Goal: Task Accomplishment & Management: Complete application form

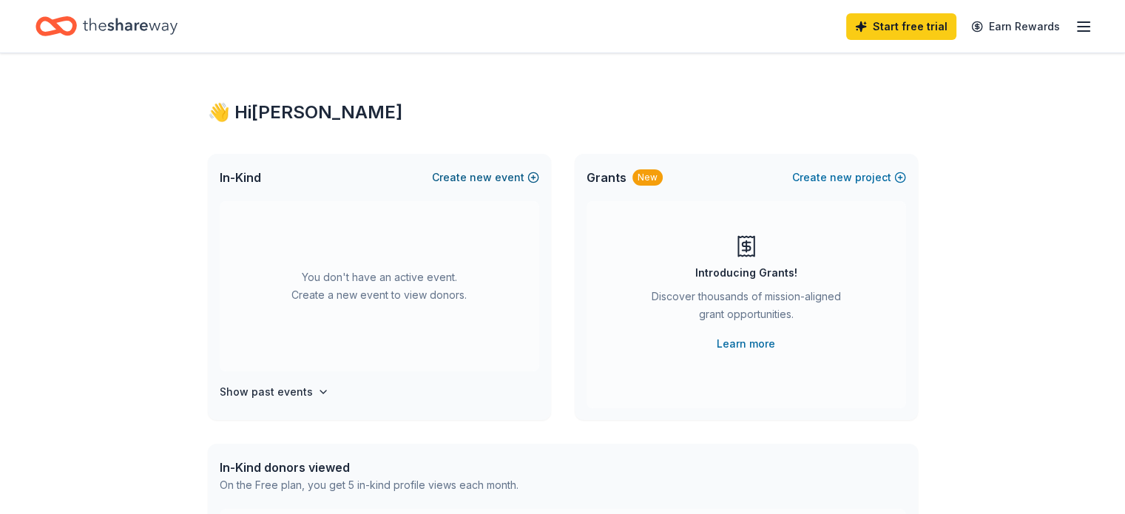
click at [464, 177] on button "Create new event" at bounding box center [485, 178] width 107 height 18
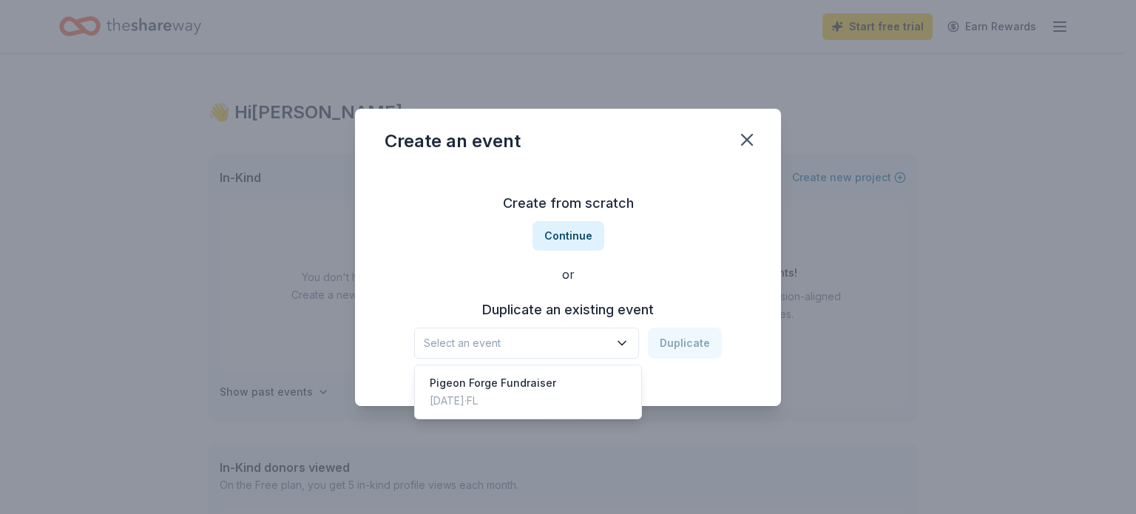
click at [604, 340] on span "Select an event" at bounding box center [516, 343] width 185 height 18
click at [583, 236] on div "Create from scratch Continue or Duplicate an existing event Select an event Dup…" at bounding box center [567, 275] width 367 height 214
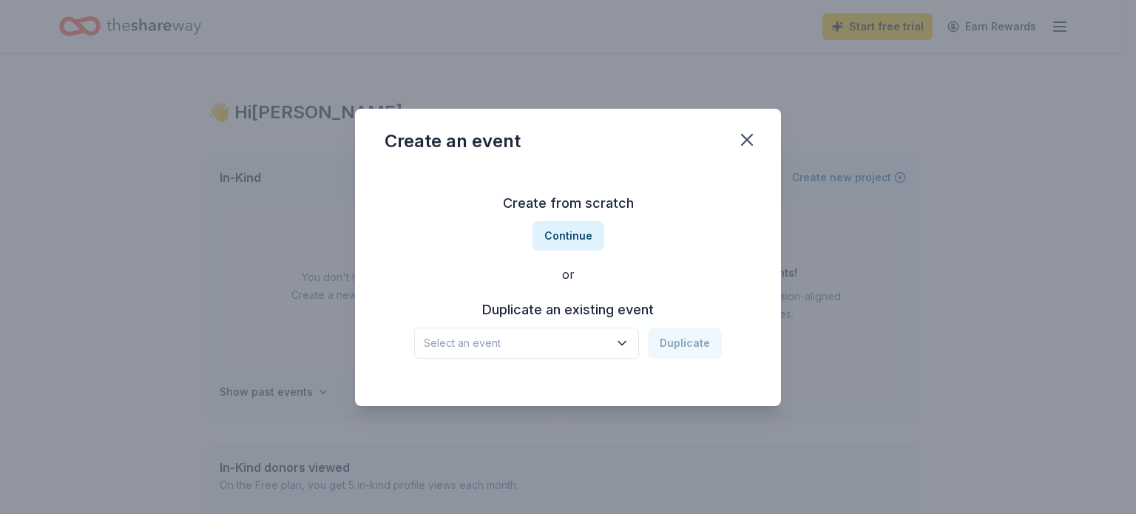
click at [524, 337] on span "Select an event" at bounding box center [516, 343] width 185 height 18
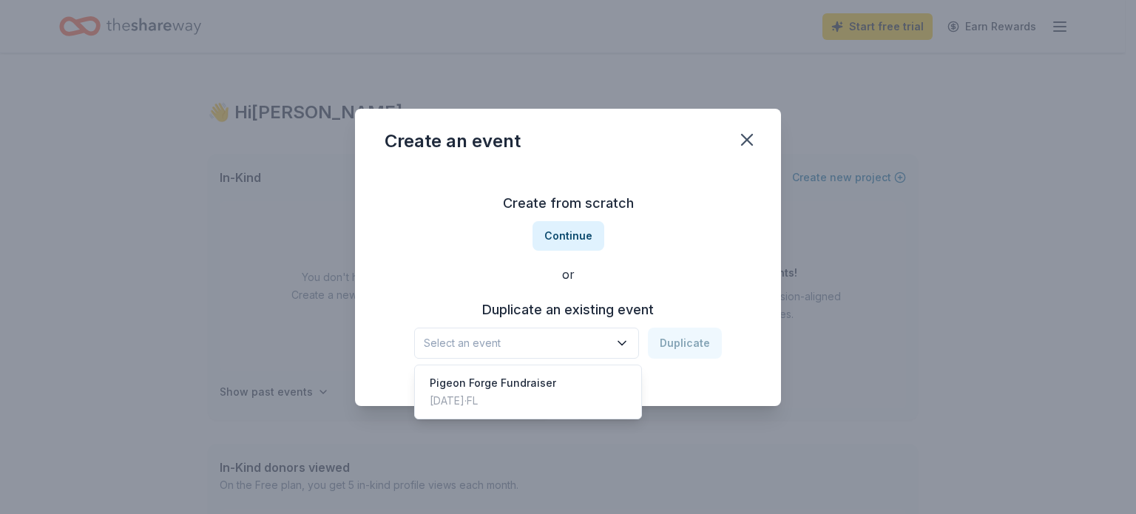
click at [578, 232] on div "Create from scratch Continue or Duplicate an existing event Select an event Dup…" at bounding box center [567, 275] width 367 height 214
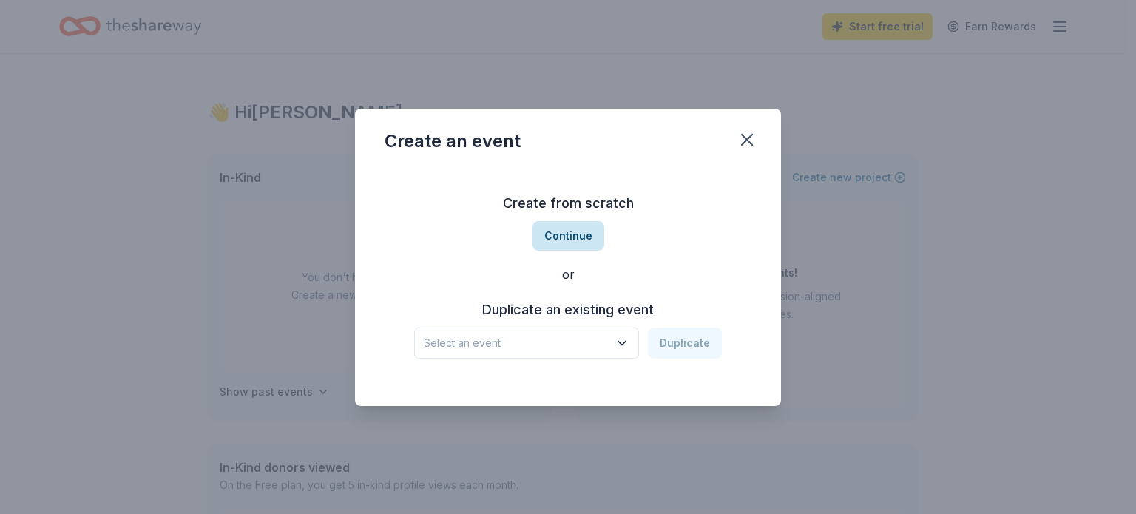
click at [577, 240] on button "Continue" at bounding box center [568, 236] width 72 height 30
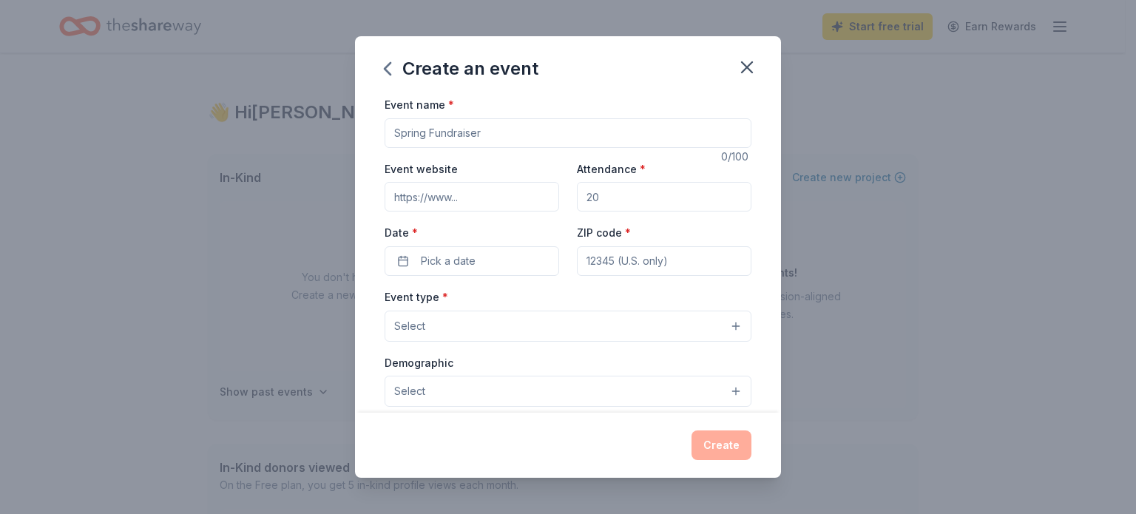
click at [468, 135] on input "Event name *" at bounding box center [567, 133] width 367 height 30
type input "[GEOGRAPHIC_DATA]"
click at [518, 320] on button "Select" at bounding box center [567, 326] width 367 height 31
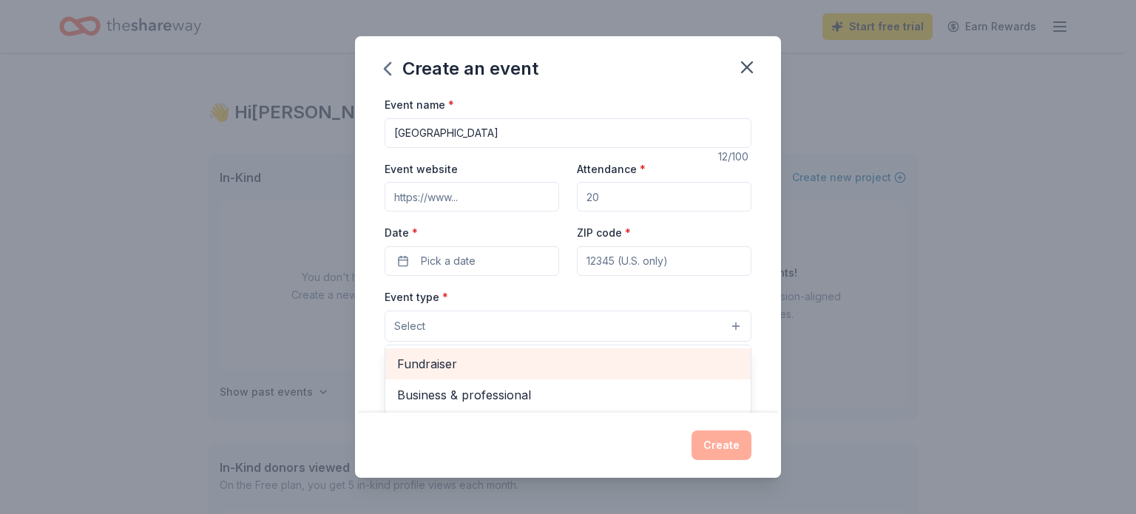
click at [487, 357] on span "Fundraiser" at bounding box center [568, 363] width 342 height 19
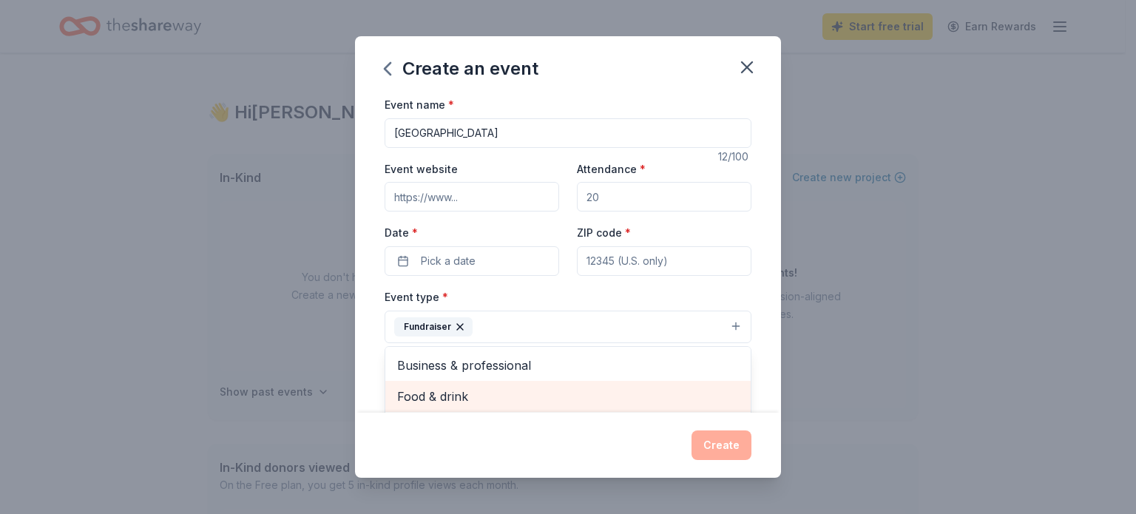
click at [475, 396] on span "Food & drink" at bounding box center [568, 396] width 342 height 19
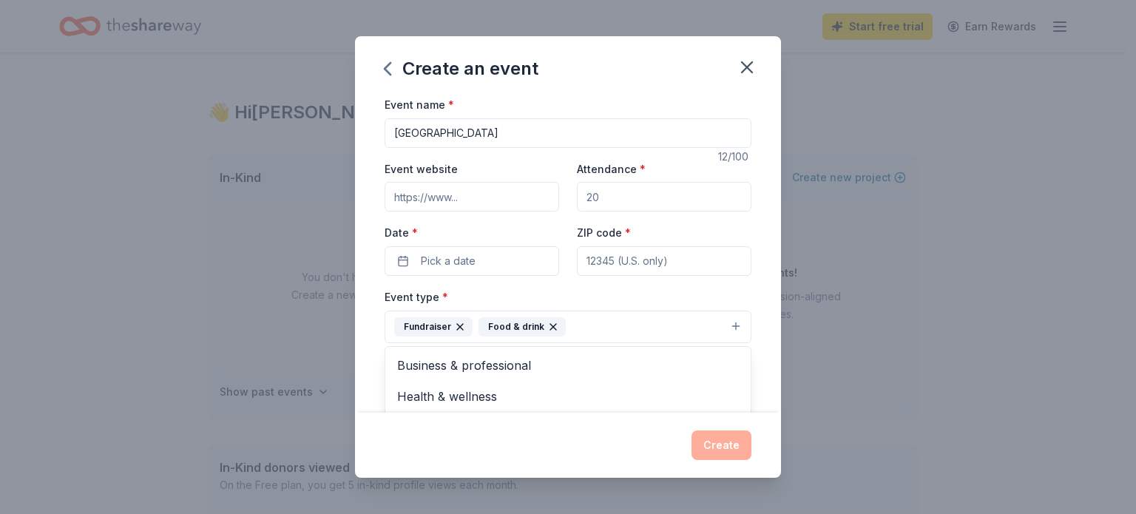
click at [713, 450] on div "Create an event Event name * Myrtle Beach 12 /100 Event website Attendance * Da…" at bounding box center [568, 256] width 426 height 441
click at [464, 261] on span "Pick a date" at bounding box center [448, 261] width 55 height 18
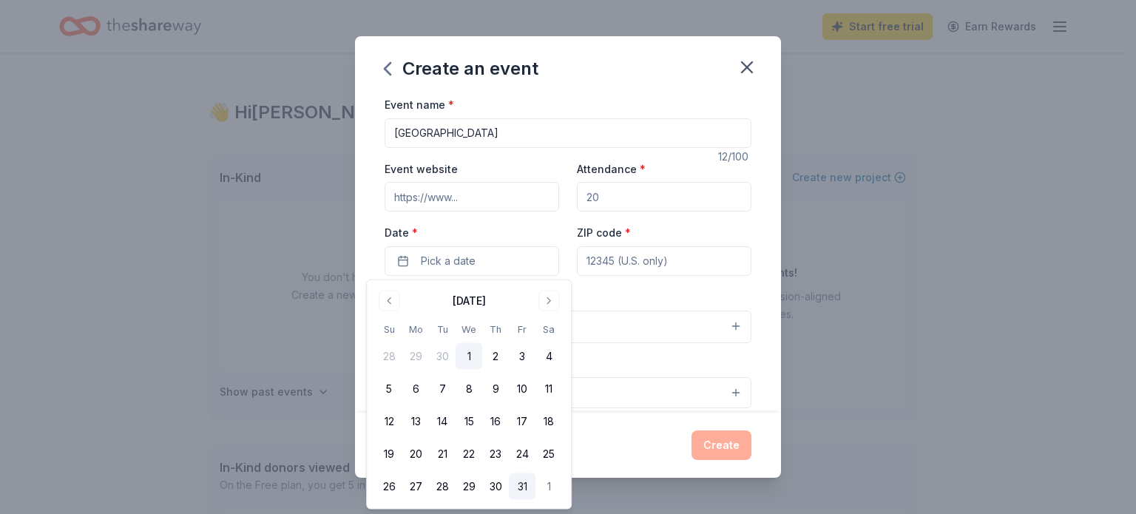
click at [522, 478] on button "31" at bounding box center [522, 486] width 27 height 27
click at [672, 260] on input "ZIP code *" at bounding box center [664, 261] width 175 height 30
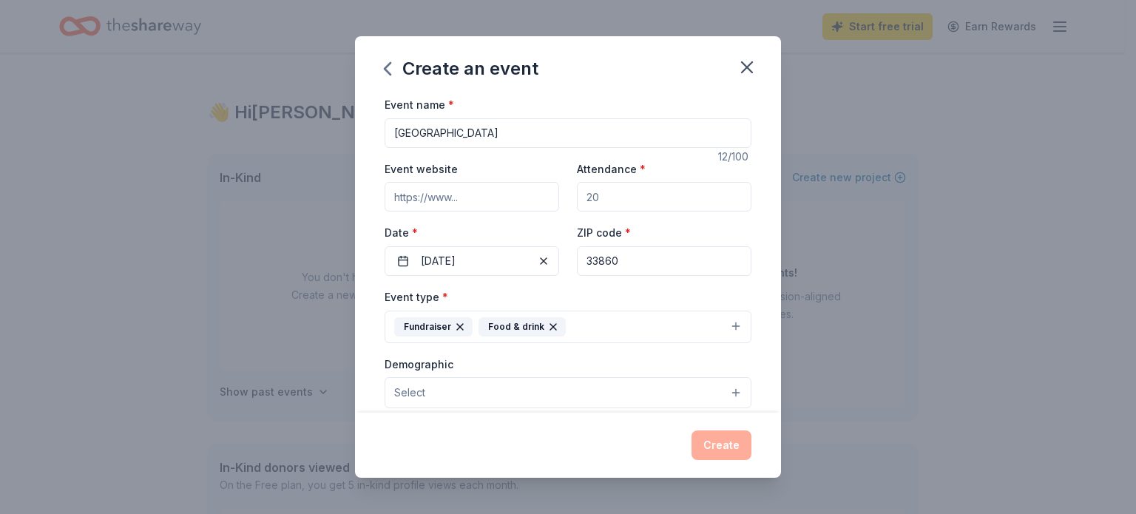
type input "33860"
click at [639, 305] on div "Event type * Fundraiser Food & drink" at bounding box center [567, 315] width 367 height 55
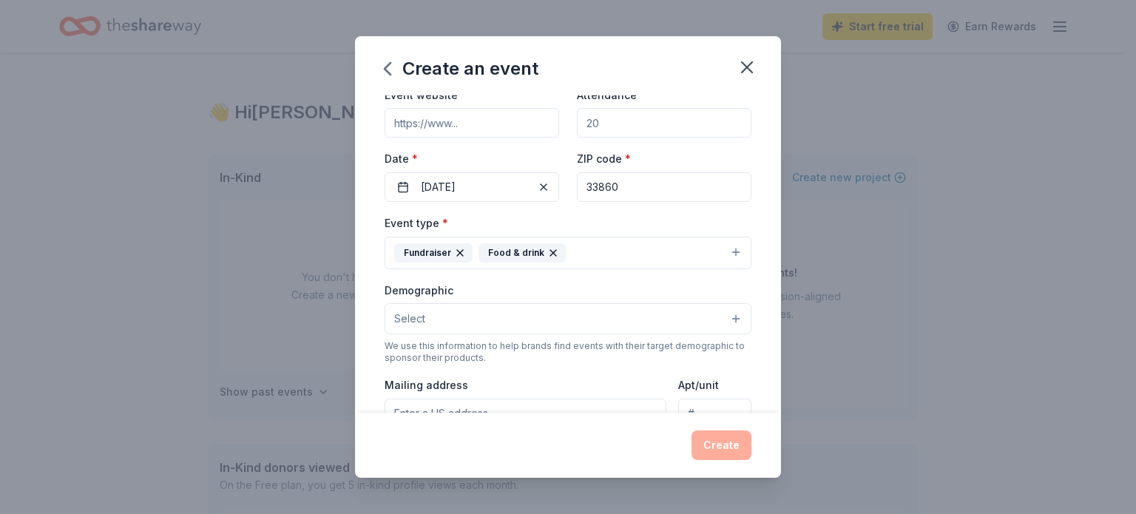
scroll to position [148, 0]
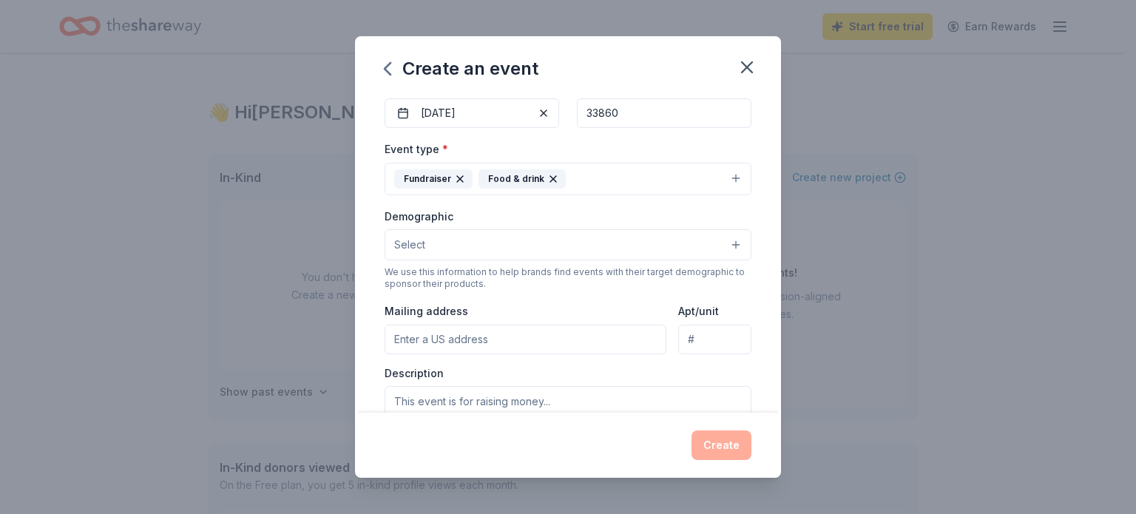
click at [544, 247] on button "Select" at bounding box center [567, 244] width 367 height 31
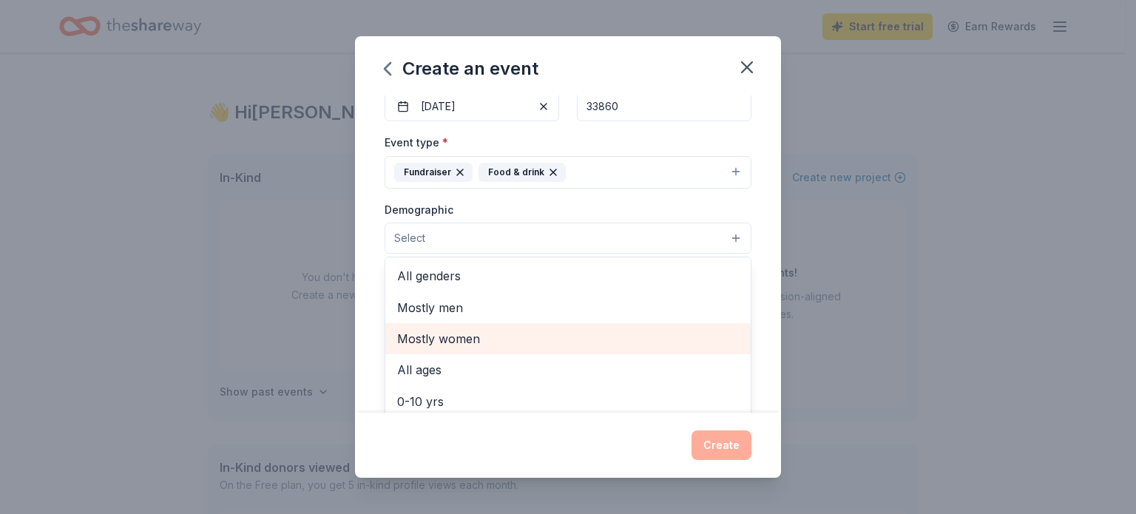
scroll to position [222, 0]
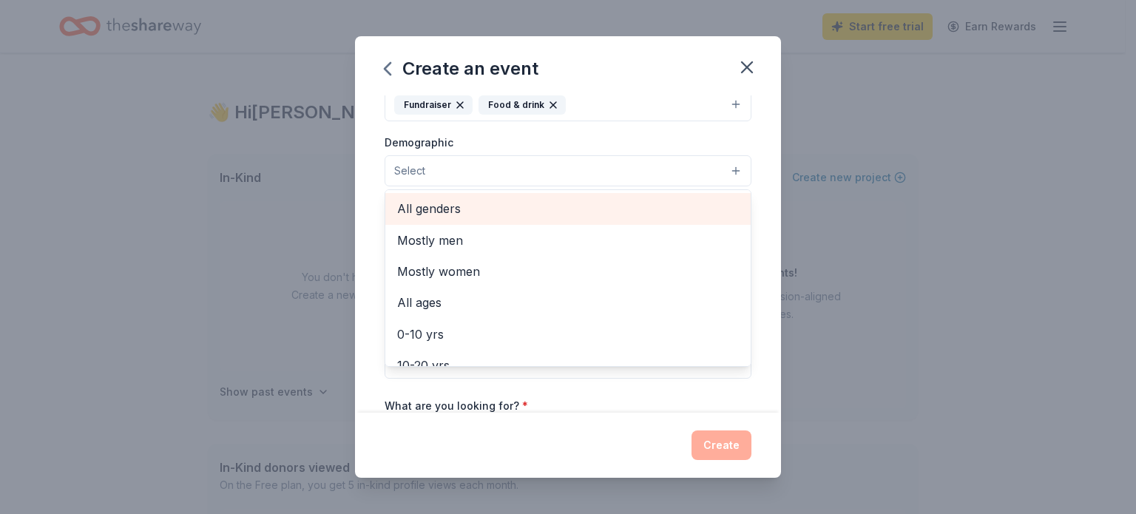
click at [440, 202] on span "All genders" at bounding box center [568, 208] width 342 height 19
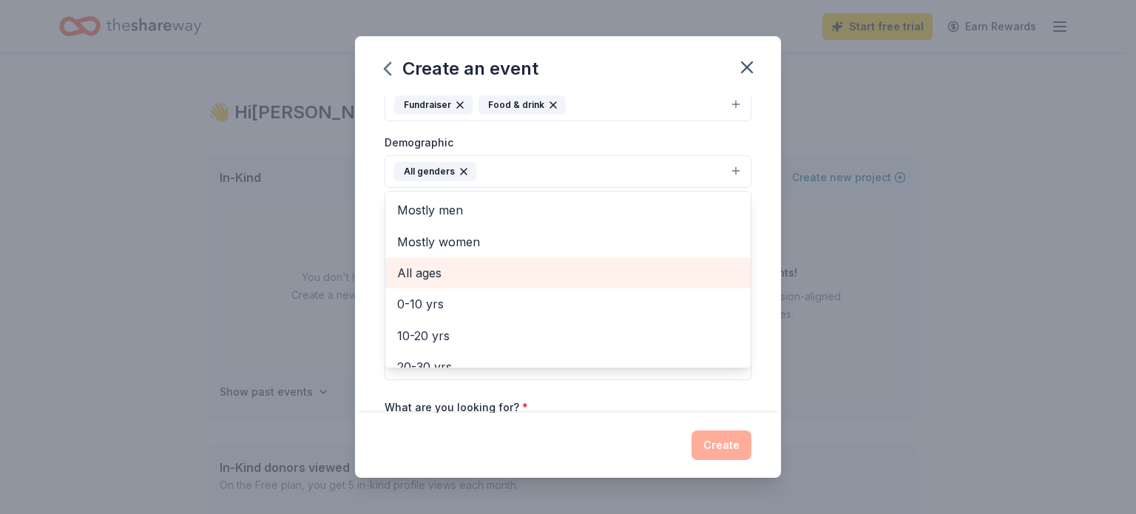
scroll to position [148, 0]
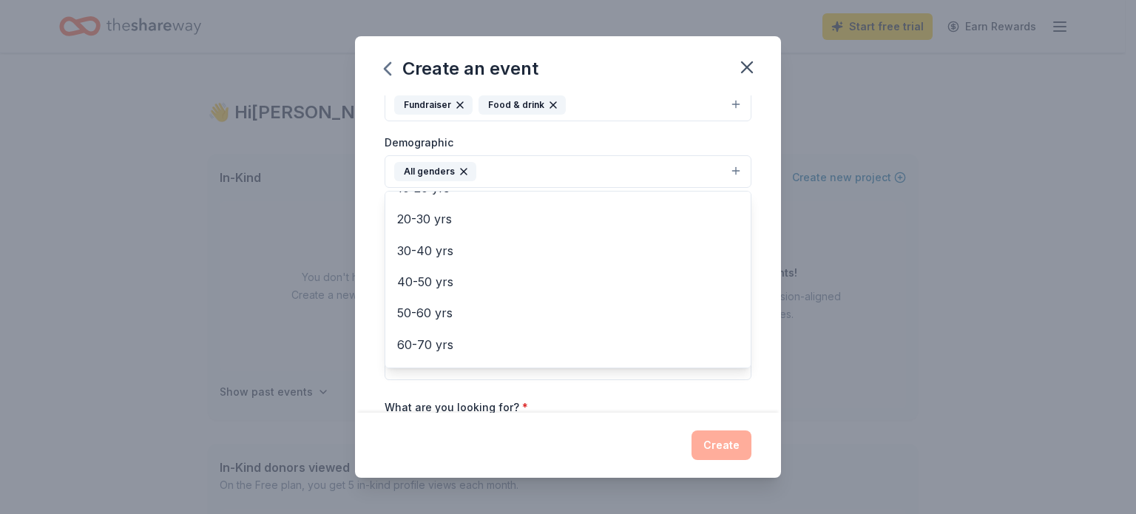
click at [592, 464] on div "Create an event Event name * Myrtle Beach 12 /100 Event website Attendance * Da…" at bounding box center [568, 256] width 426 height 441
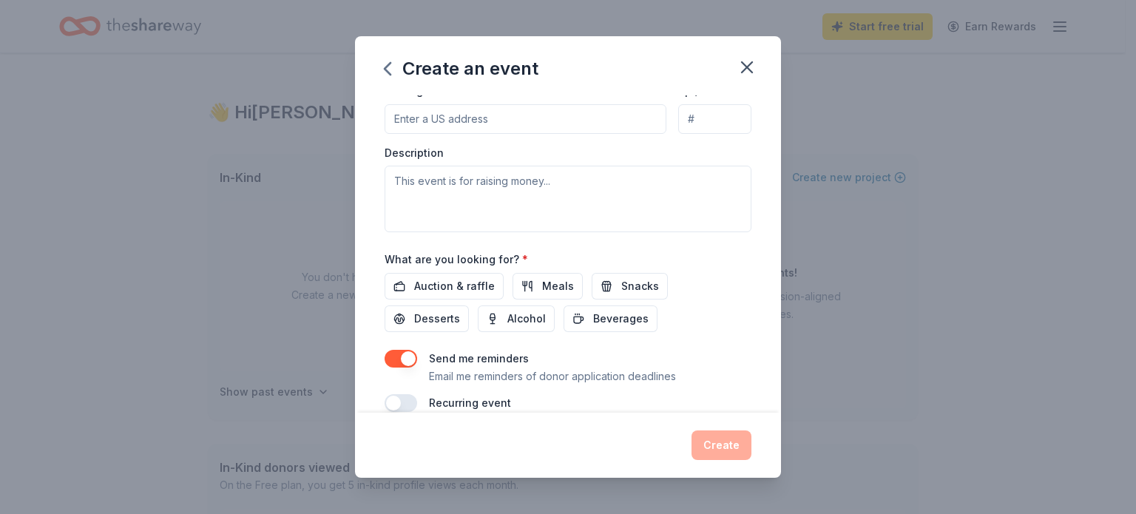
scroll to position [391, 0]
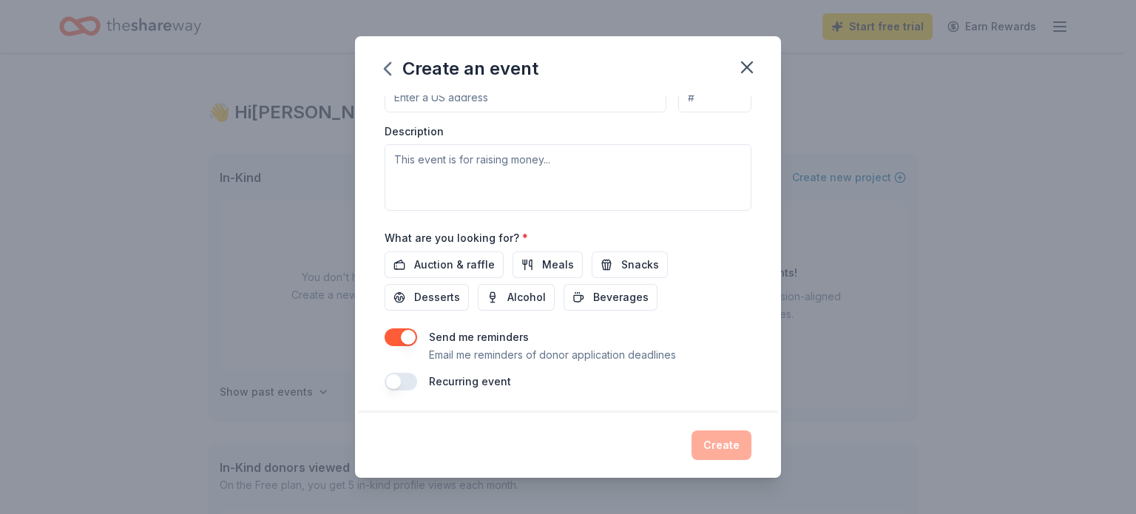
click at [723, 441] on div "Create" at bounding box center [567, 445] width 367 height 30
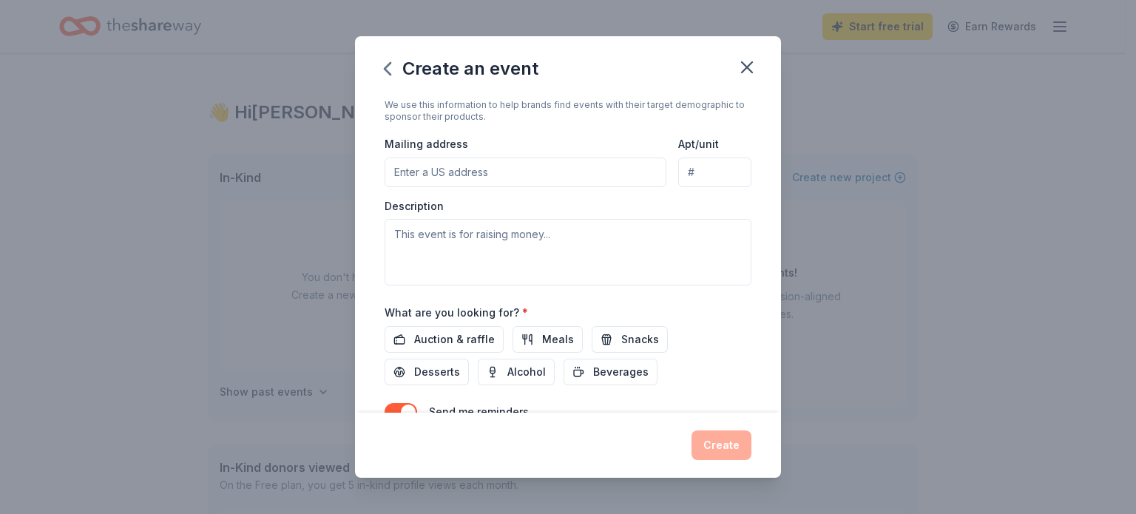
scroll to position [317, 0]
click at [580, 239] on textarea at bounding box center [567, 251] width 367 height 67
type textarea "B"
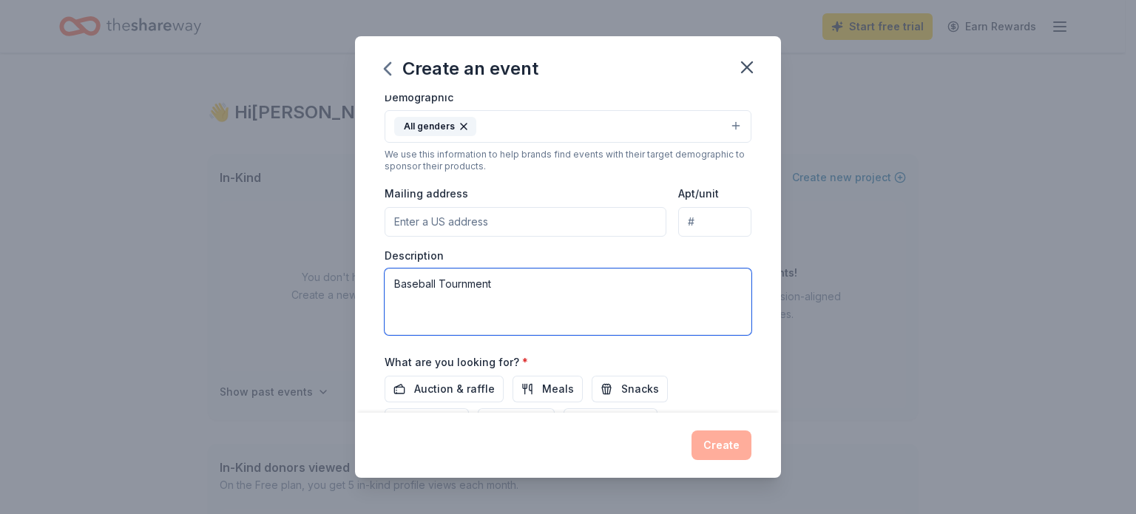
scroll to position [243, 0]
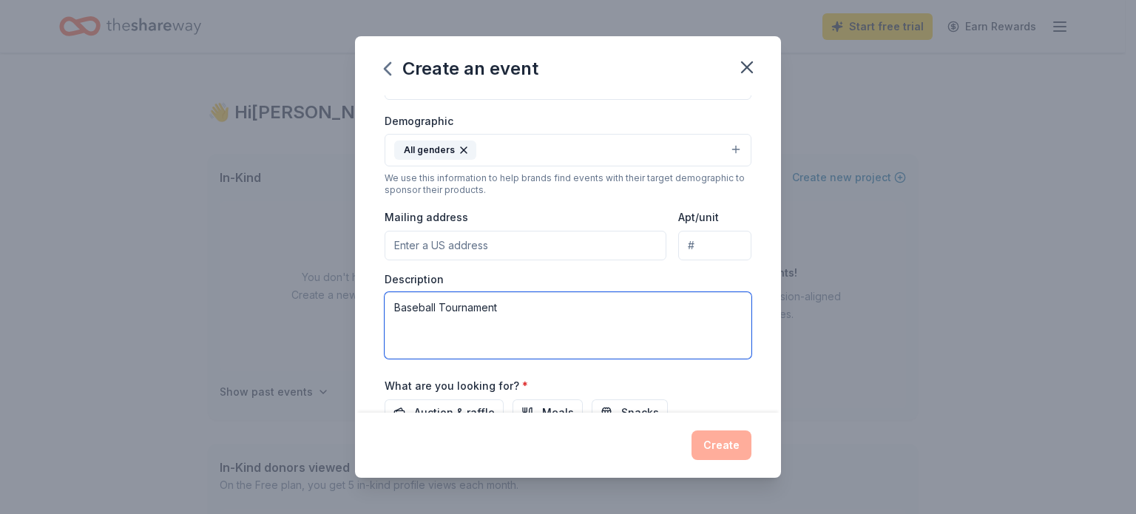
type textarea "Baseball Tournament"
click at [492, 245] on input "Mailing address" at bounding box center [525, 246] width 282 height 30
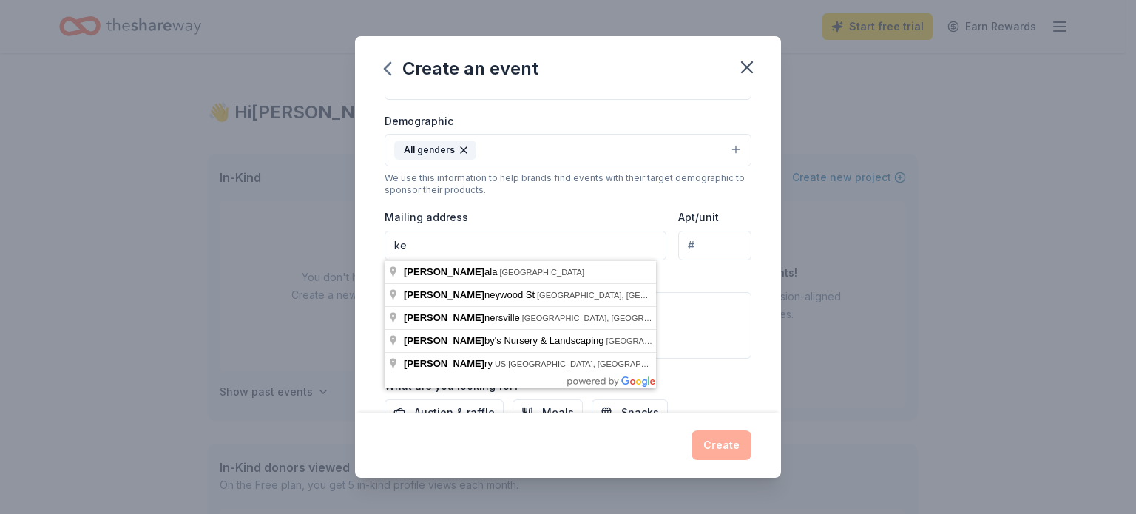
type input "k"
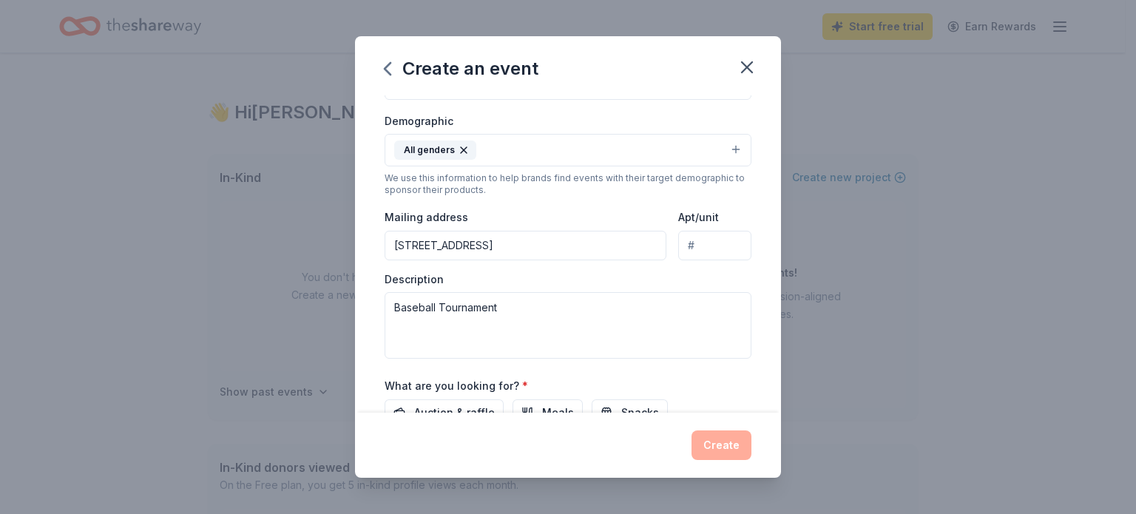
type input "3130 Blackwater Oaks Way, Mulberry, FL, 33860"
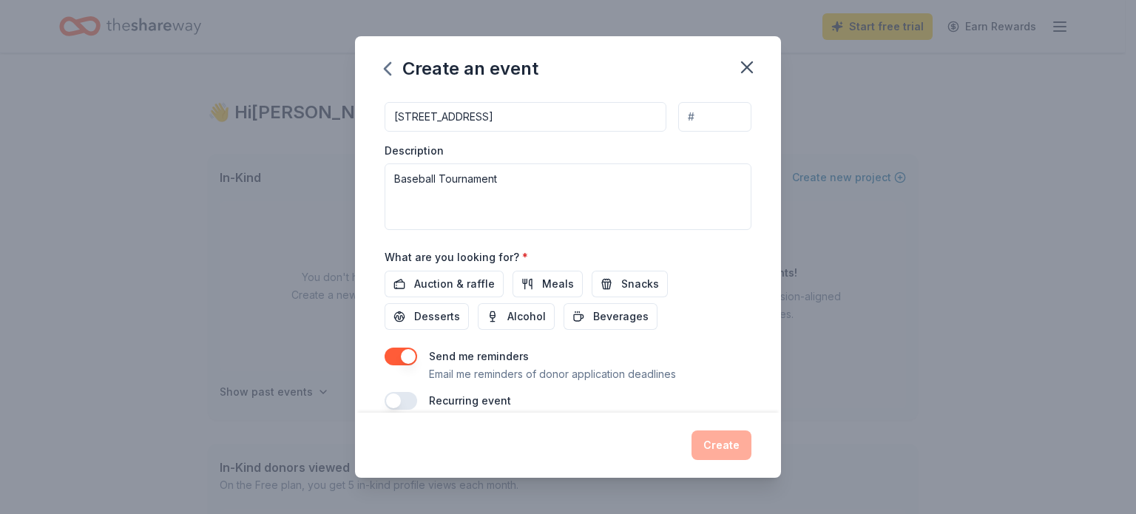
scroll to position [391, 0]
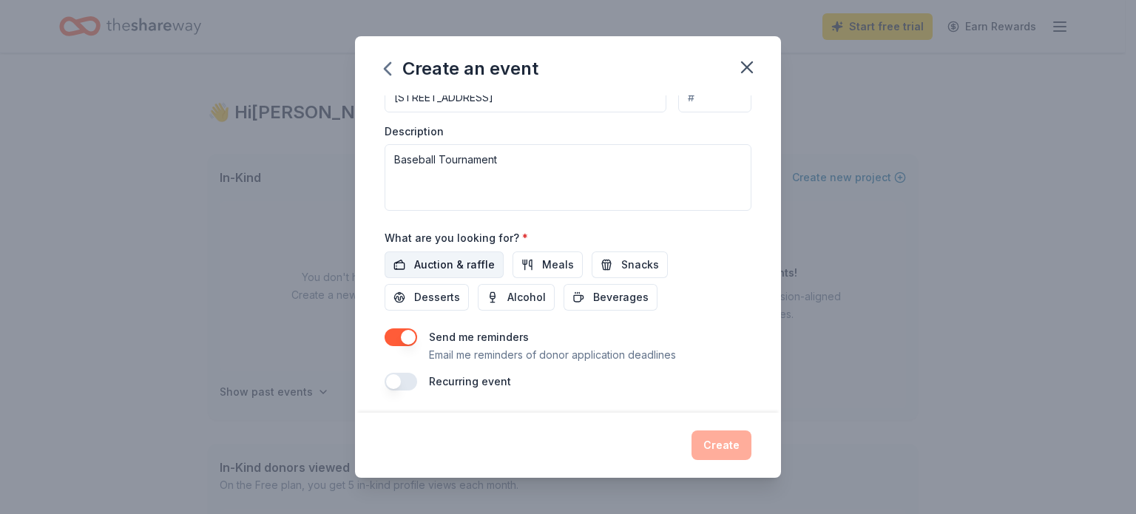
click at [477, 262] on span "Auction & raffle" at bounding box center [454, 265] width 81 height 18
click at [552, 263] on span "Meals" at bounding box center [558, 265] width 32 height 18
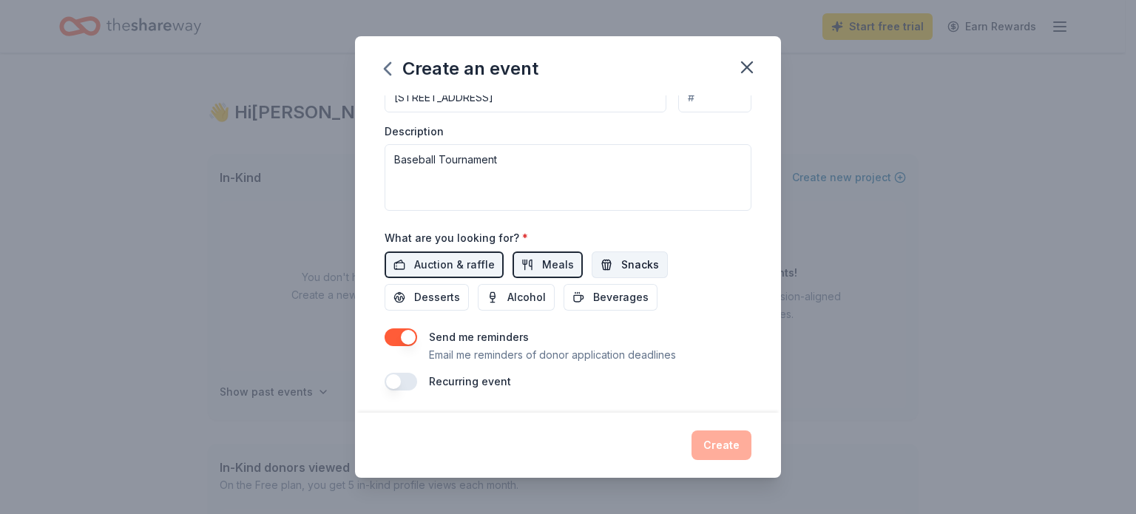
click at [627, 262] on span "Snacks" at bounding box center [640, 265] width 38 height 18
drag, startPoint x: 432, startPoint y: 302, endPoint x: 527, endPoint y: 304, distance: 95.4
click at [434, 302] on span "Desserts" at bounding box center [437, 297] width 46 height 18
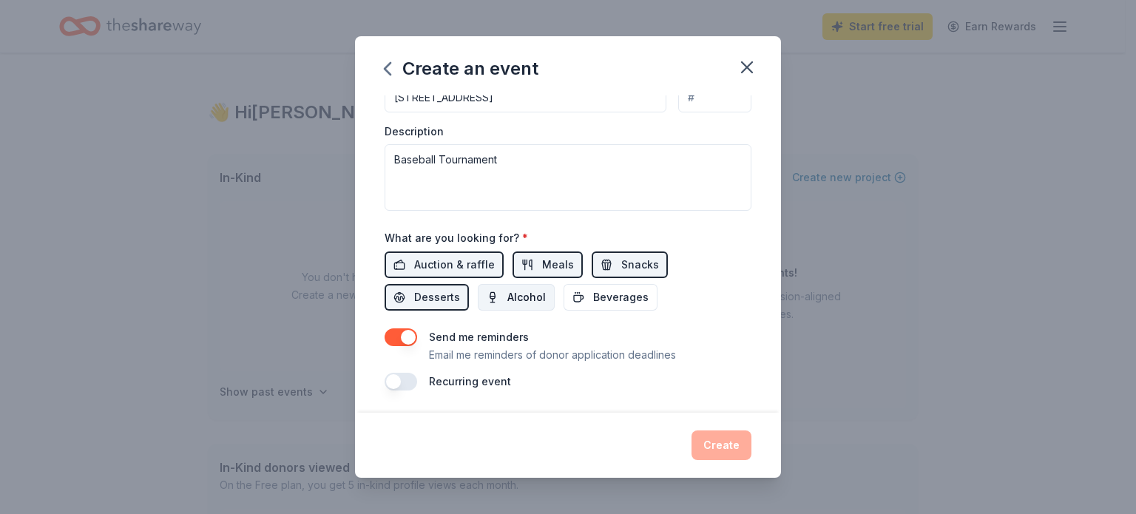
click at [532, 304] on span "Alcohol" at bounding box center [526, 297] width 38 height 18
click at [638, 300] on span "Beverages" at bounding box center [620, 297] width 55 height 18
click at [731, 444] on div "Create" at bounding box center [567, 445] width 367 height 30
click at [411, 379] on button "button" at bounding box center [400, 382] width 33 height 18
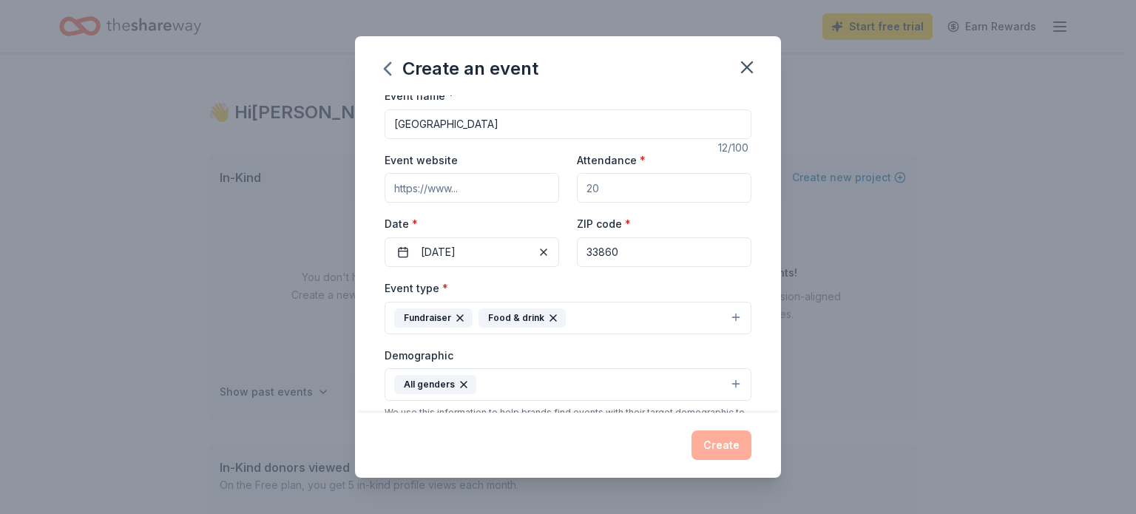
scroll to position [0, 0]
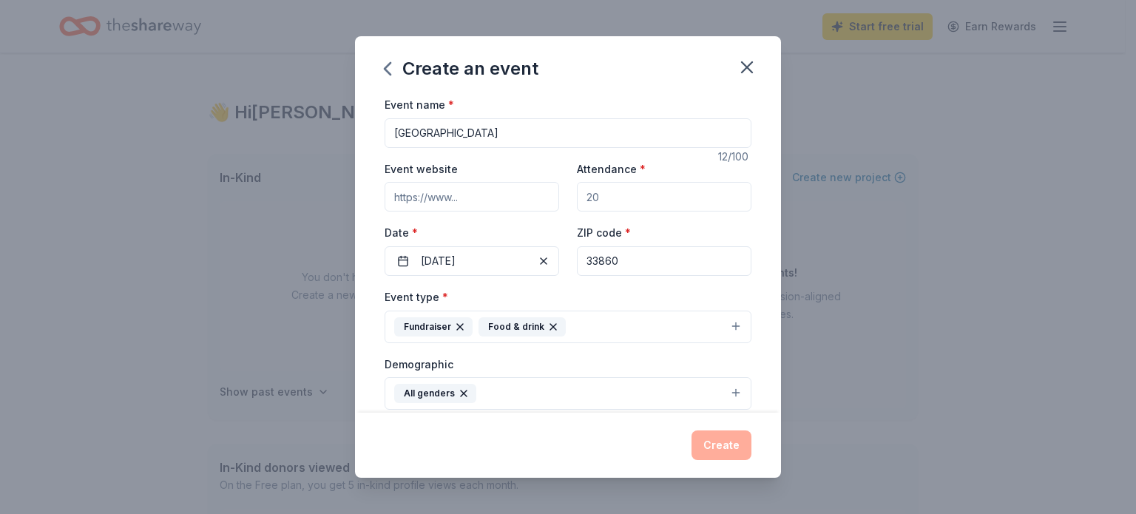
click at [680, 200] on input "Attendance *" at bounding box center [664, 197] width 175 height 30
type input "50"
click at [598, 298] on div "Event type * Fundraiser Food & drink" at bounding box center [567, 315] width 367 height 55
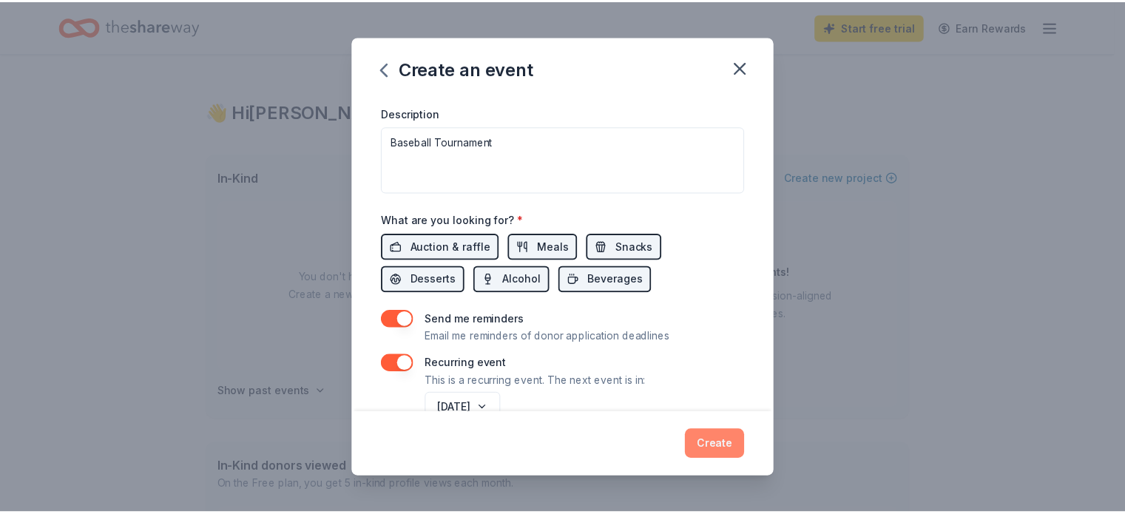
scroll to position [444, 0]
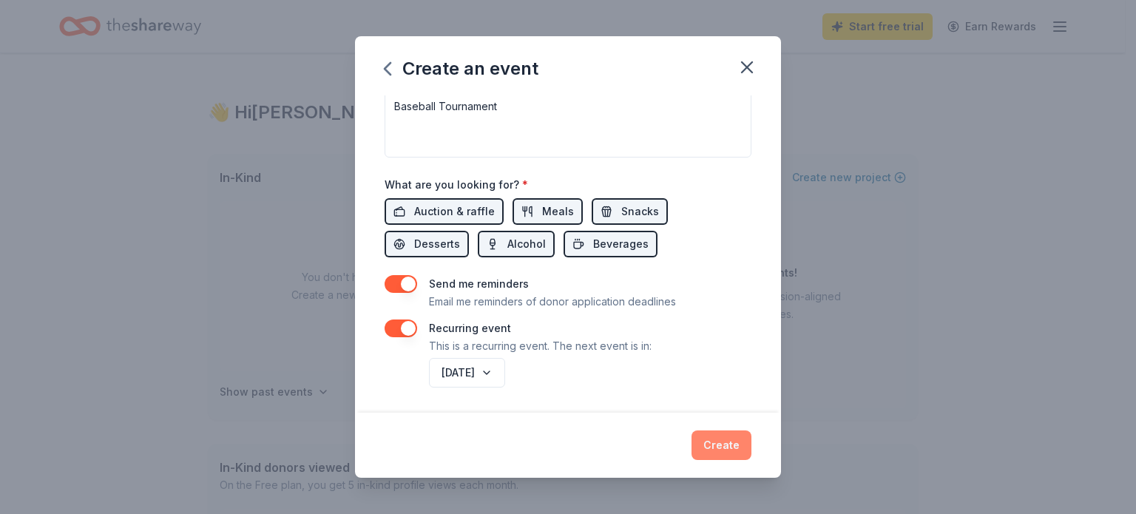
click at [726, 446] on button "Create" at bounding box center [721, 445] width 60 height 30
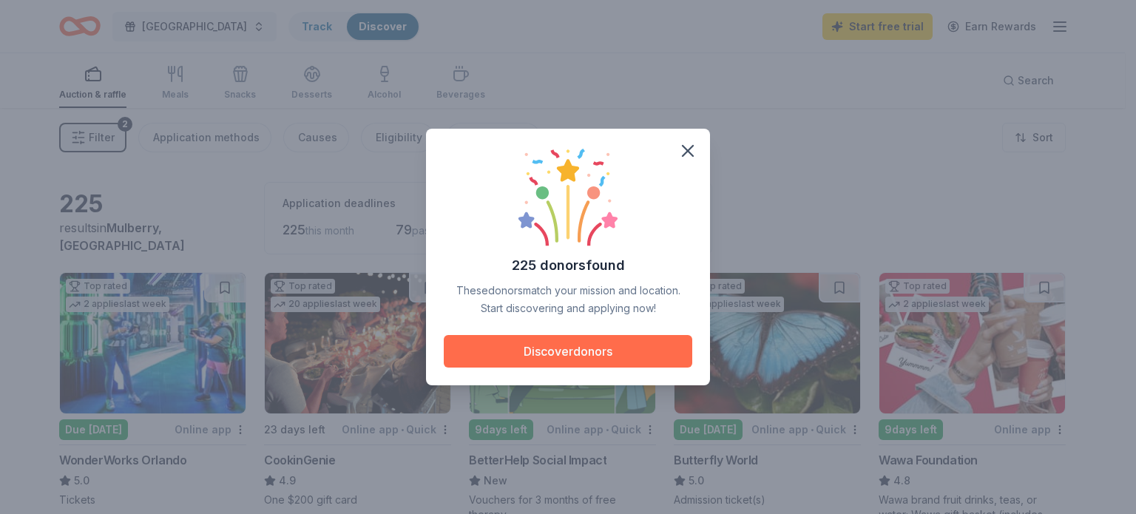
click at [621, 354] on button "Discover donors" at bounding box center [568, 351] width 248 height 33
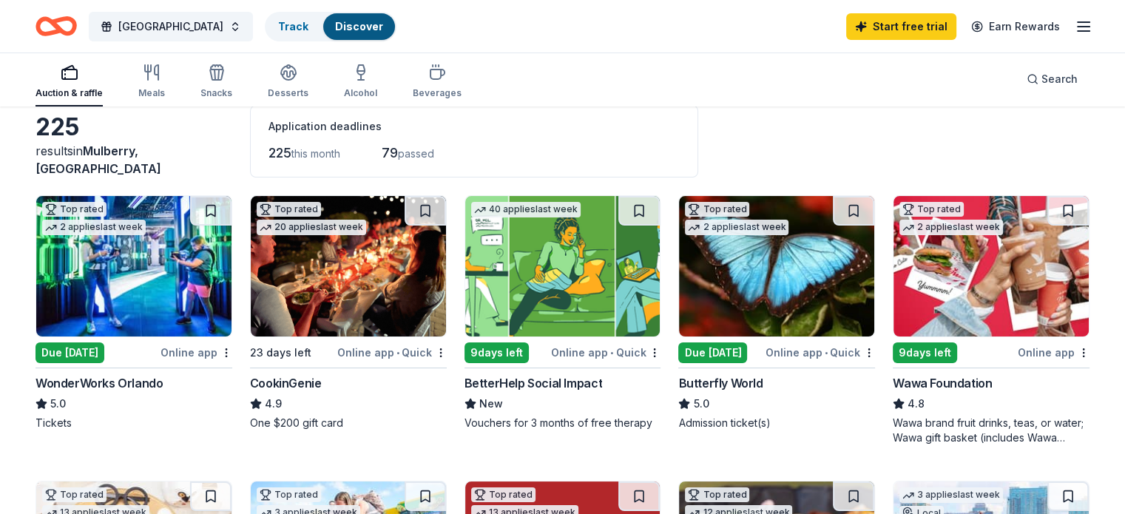
scroll to position [74, 0]
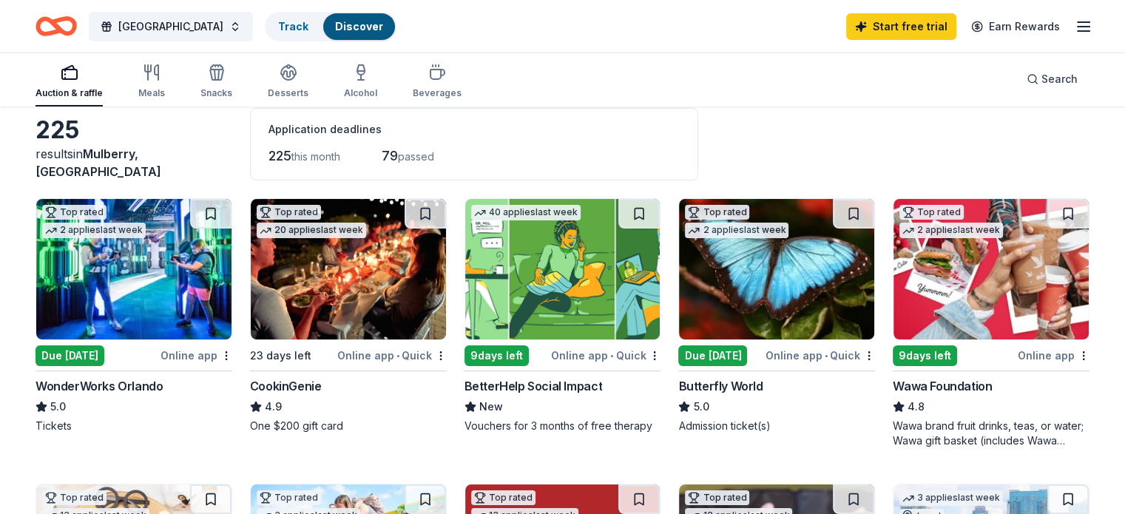
click at [926, 422] on div "Wawa brand fruit drinks, teas, or water; Wawa gift basket (includes Wawa produc…" at bounding box center [990, 434] width 197 height 30
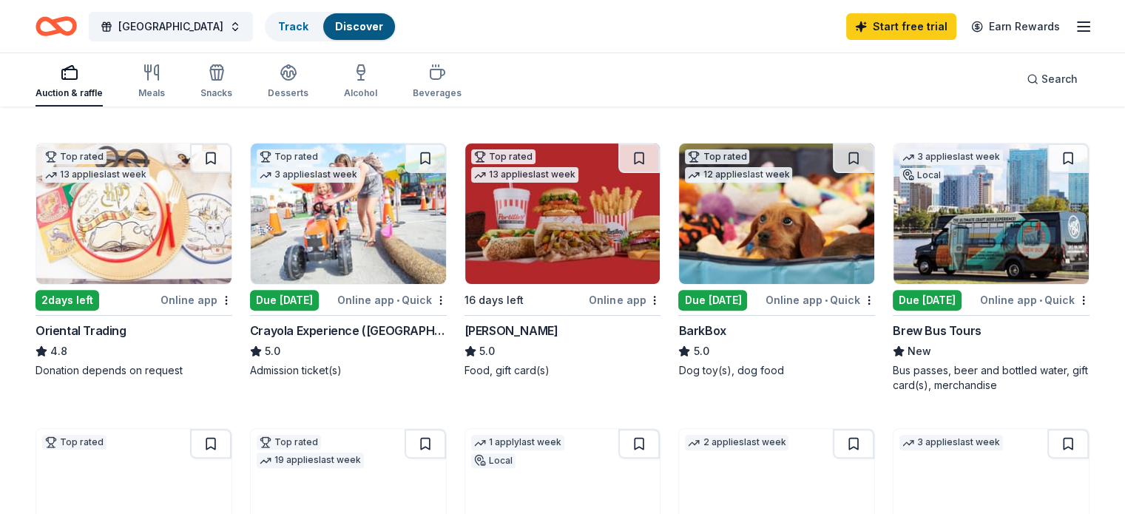
scroll to position [444, 0]
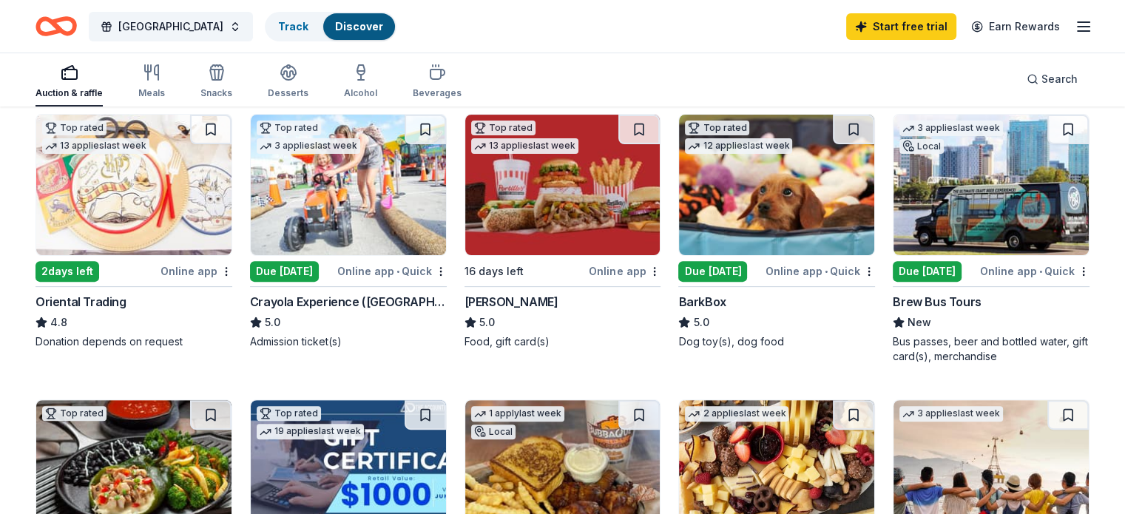
click at [509, 237] on img at bounding box center [562, 185] width 195 height 140
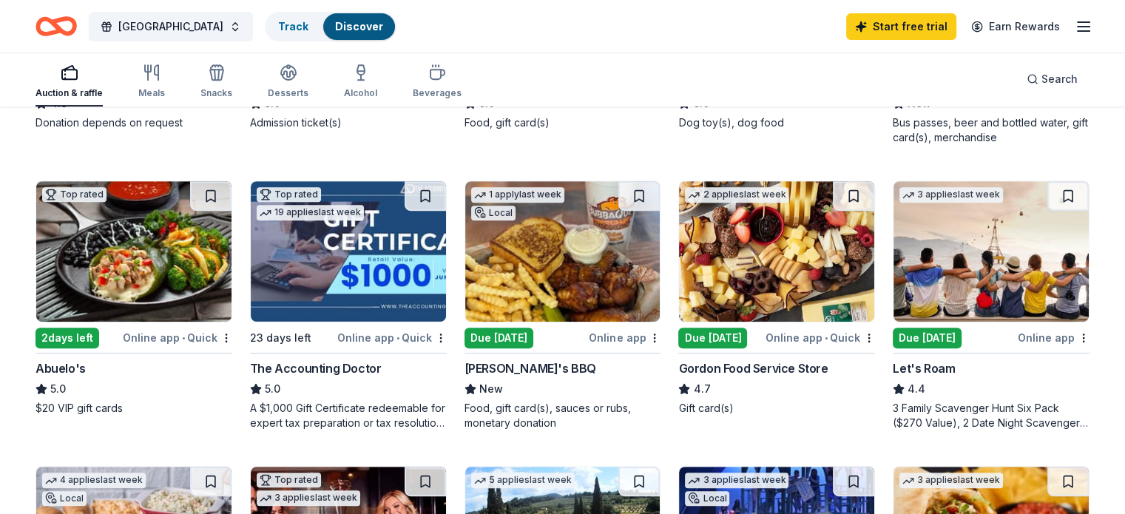
scroll to position [665, 0]
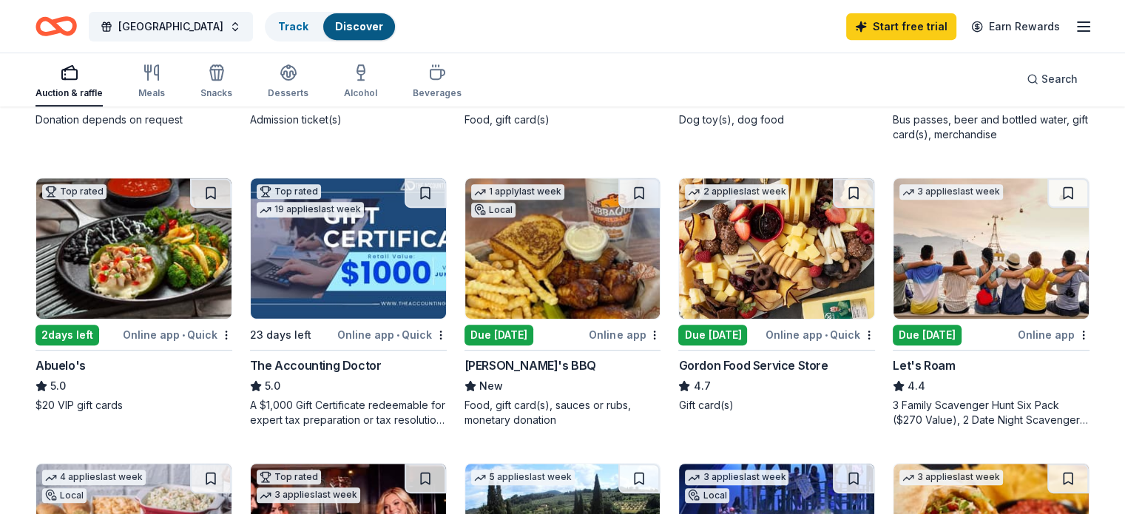
click at [111, 268] on img at bounding box center [133, 248] width 195 height 140
click at [553, 263] on img at bounding box center [562, 248] width 195 height 140
click at [796, 242] on img at bounding box center [776, 248] width 195 height 140
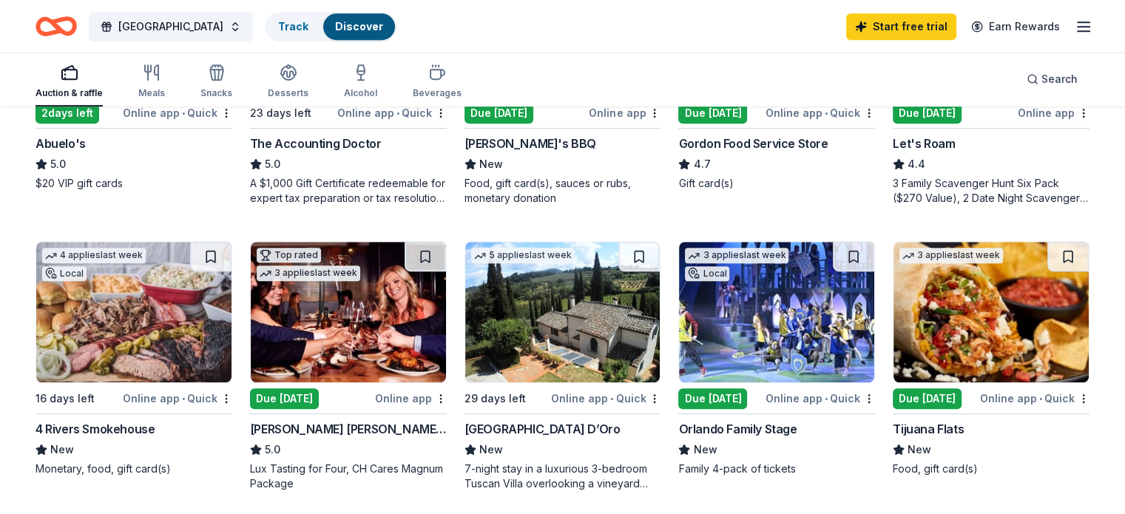
scroll to position [961, 0]
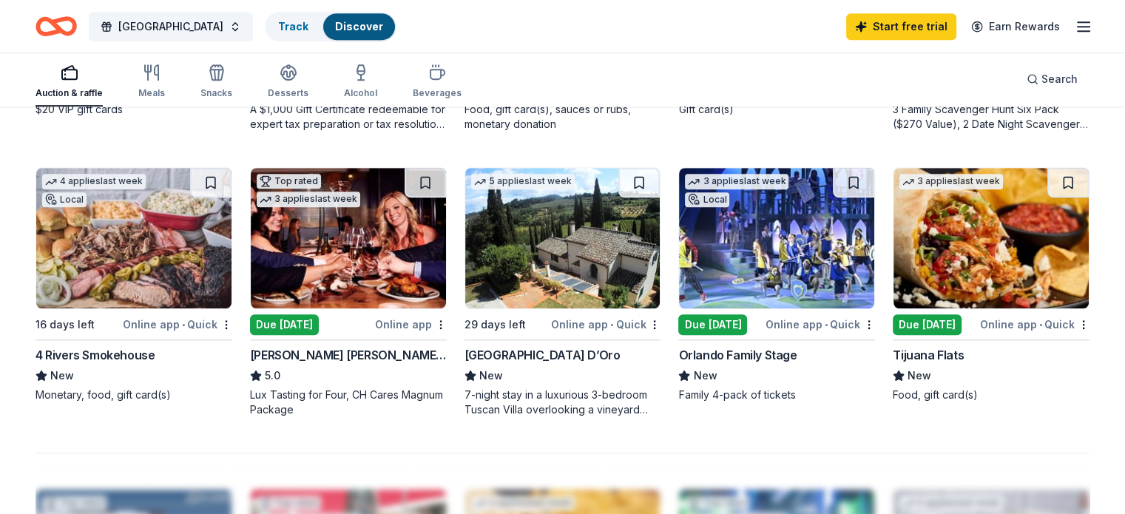
click at [114, 268] on img at bounding box center [133, 238] width 195 height 140
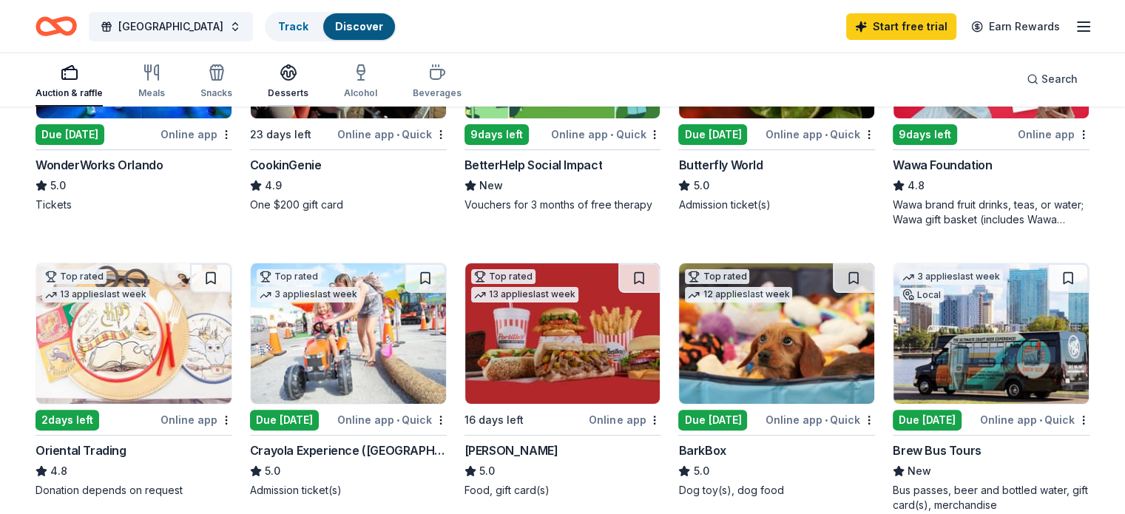
scroll to position [160, 0]
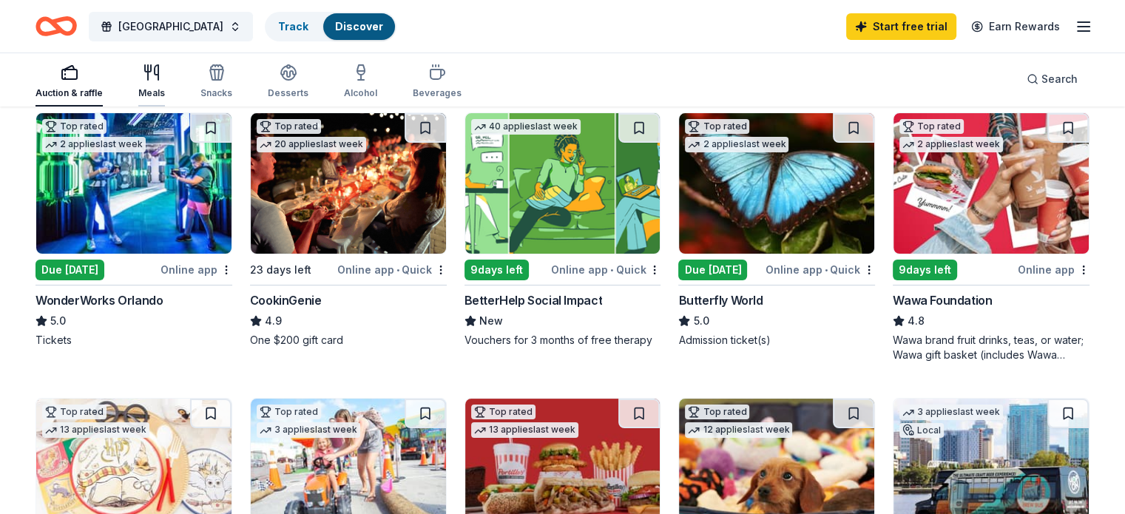
click at [164, 85] on div "Meals" at bounding box center [151, 81] width 27 height 35
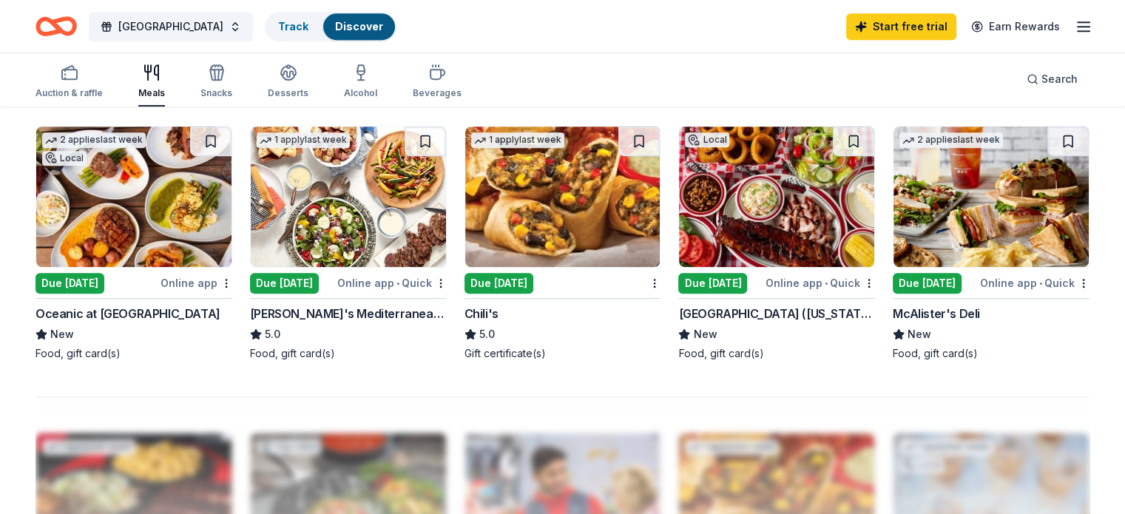
scroll to position [961, 0]
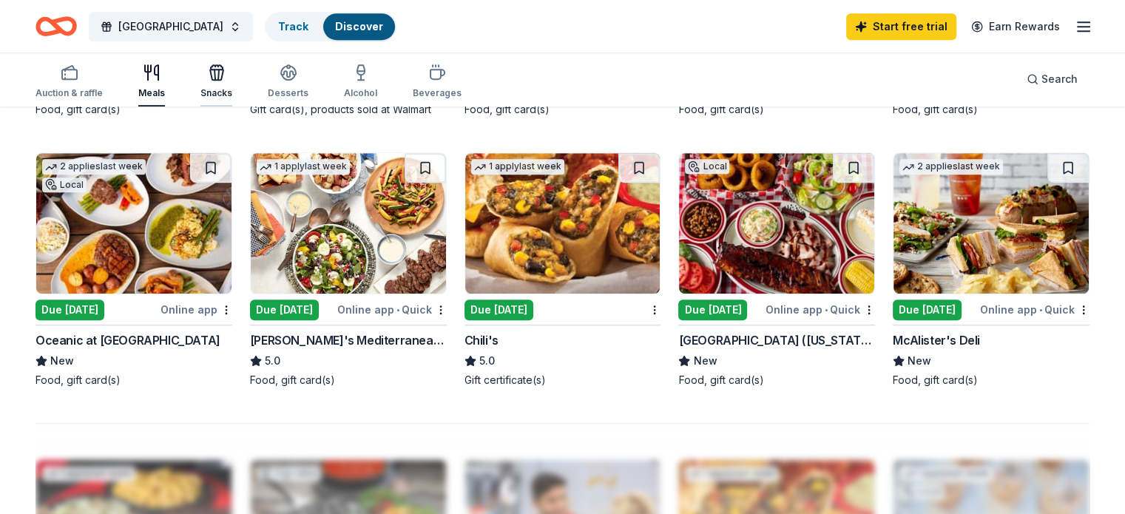
click at [231, 91] on div "Snacks" at bounding box center [216, 93] width 32 height 12
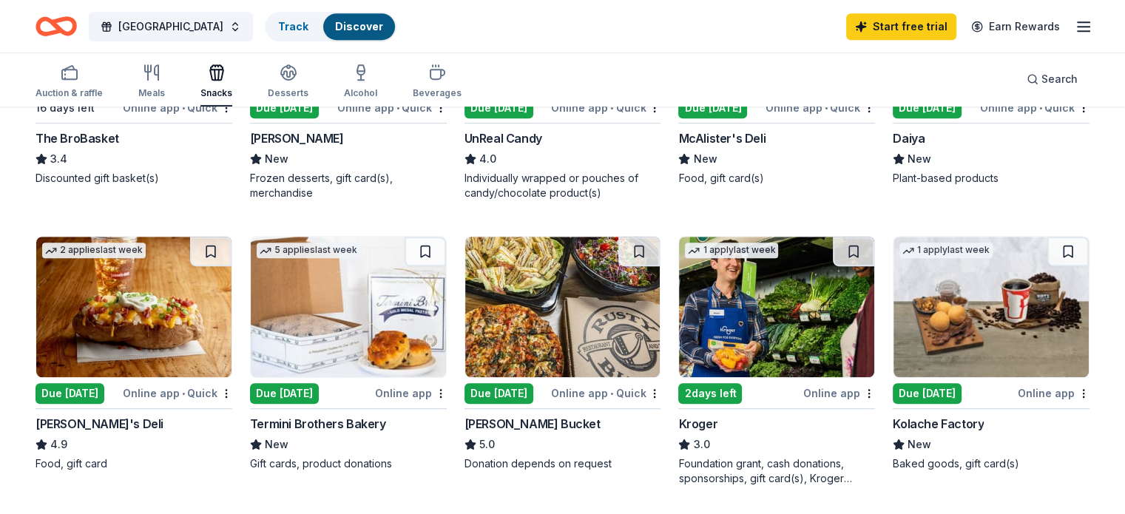
scroll to position [665, 0]
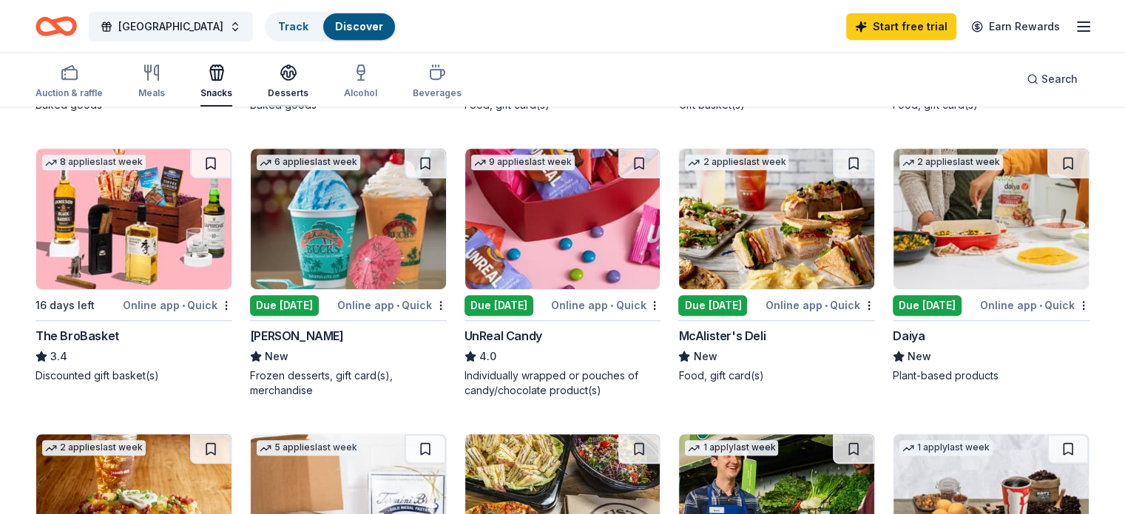
click at [308, 92] on div "Desserts" at bounding box center [288, 93] width 41 height 12
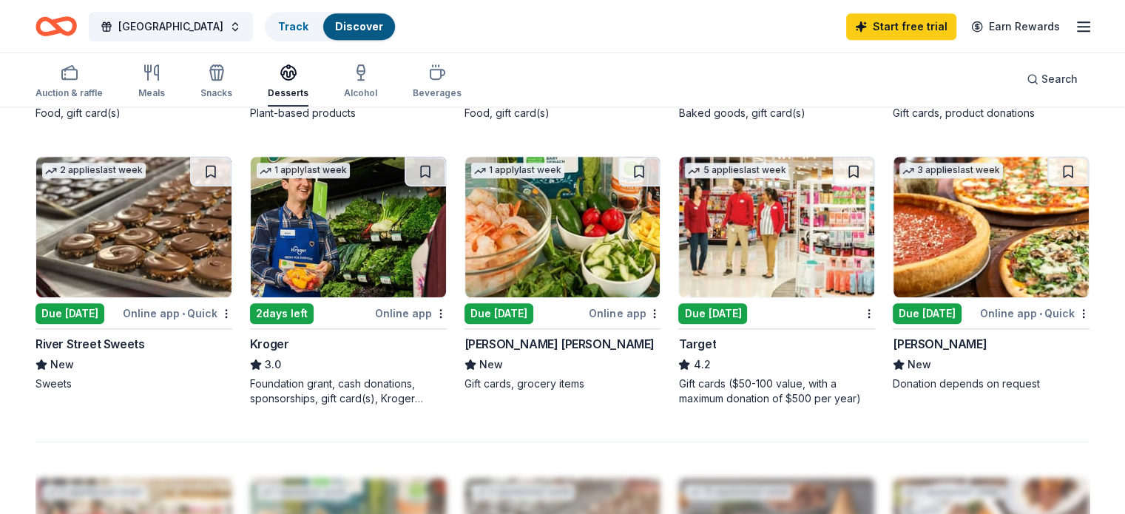
scroll to position [739, 0]
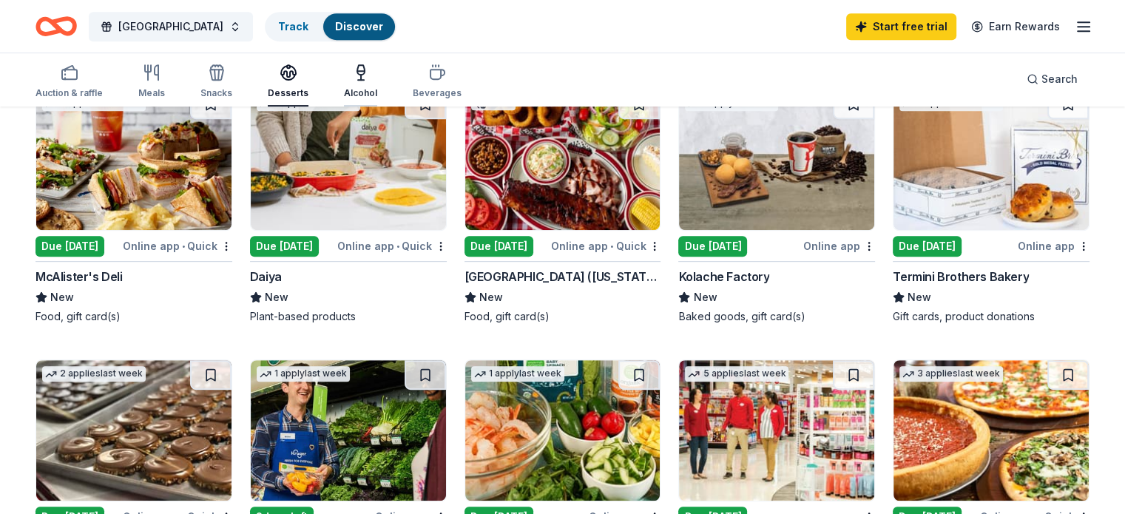
click at [377, 89] on div "Alcohol" at bounding box center [360, 93] width 33 height 12
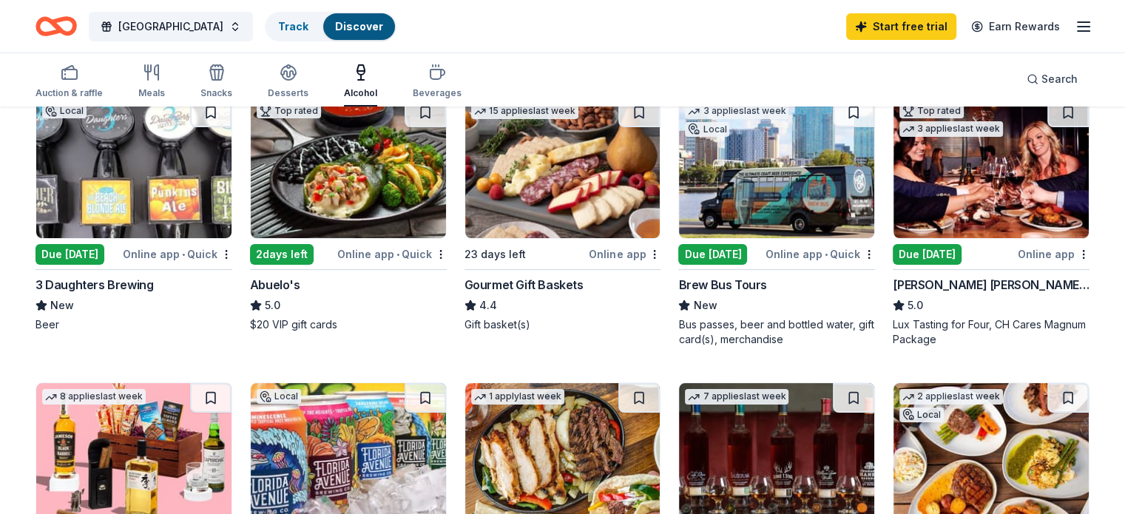
scroll to position [222, 0]
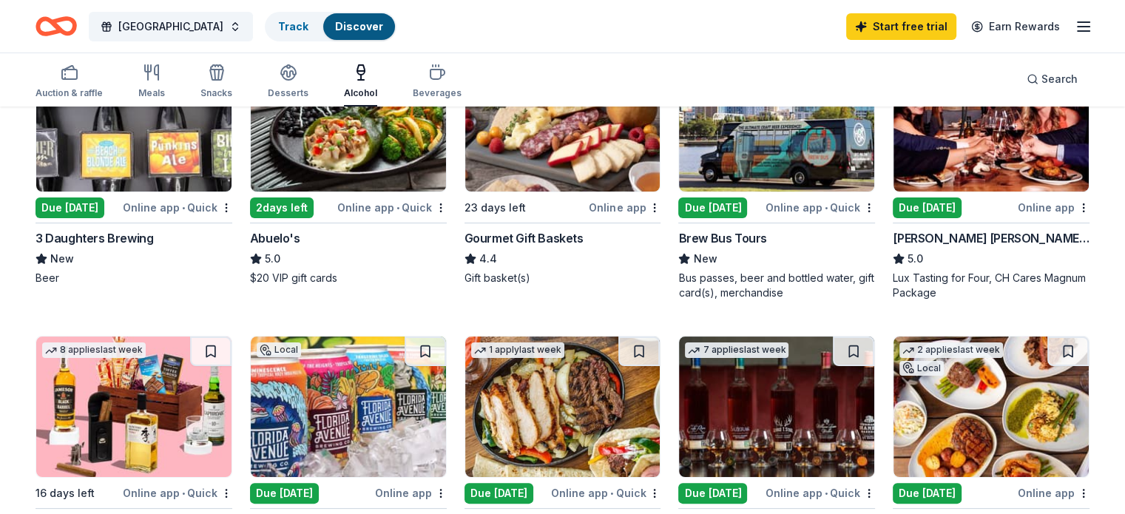
click at [121, 236] on div "3 Daughters Brewing" at bounding box center [94, 238] width 118 height 18
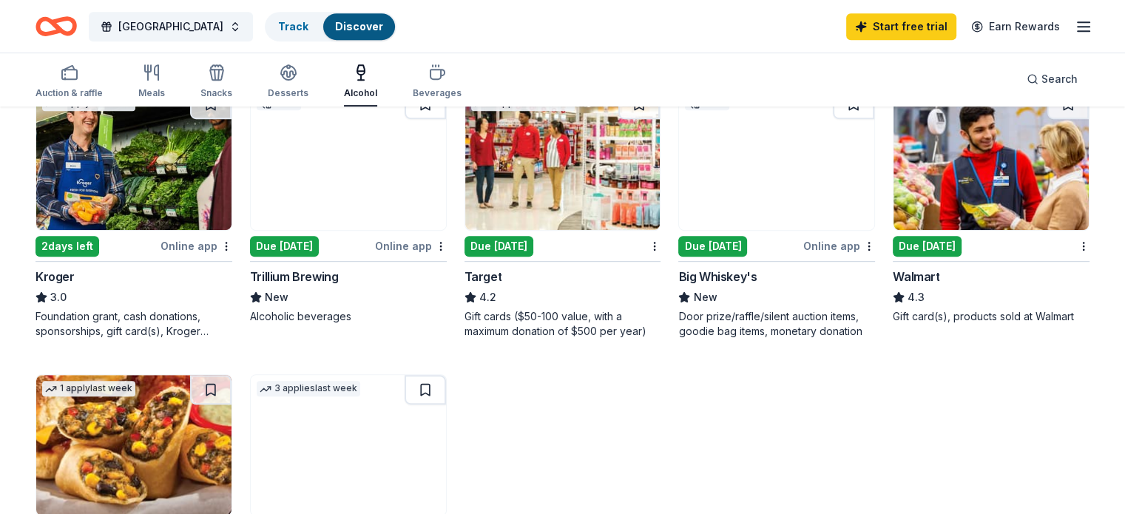
scroll to position [518, 0]
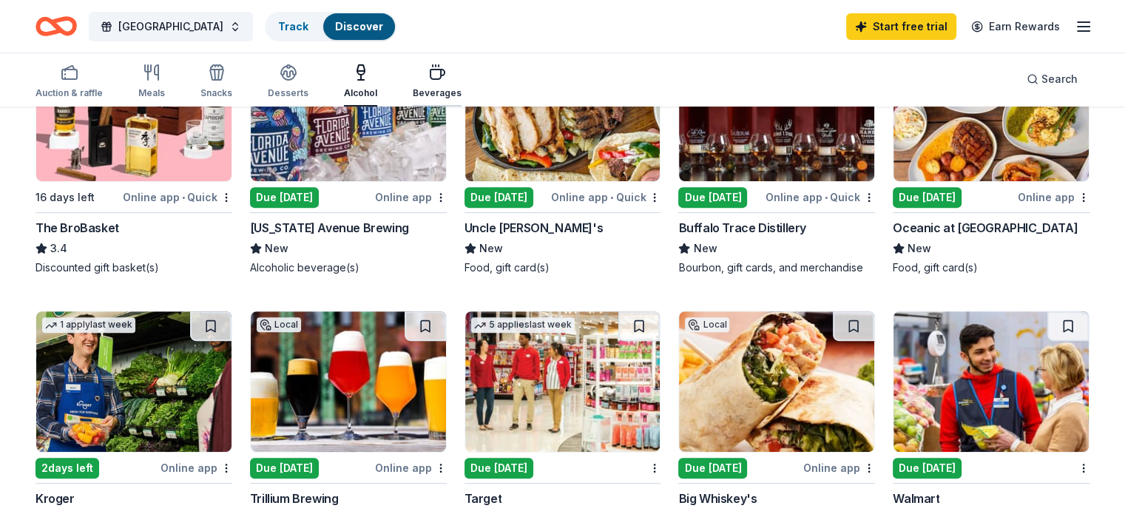
click at [448, 90] on div "Beverages" at bounding box center [437, 93] width 49 height 12
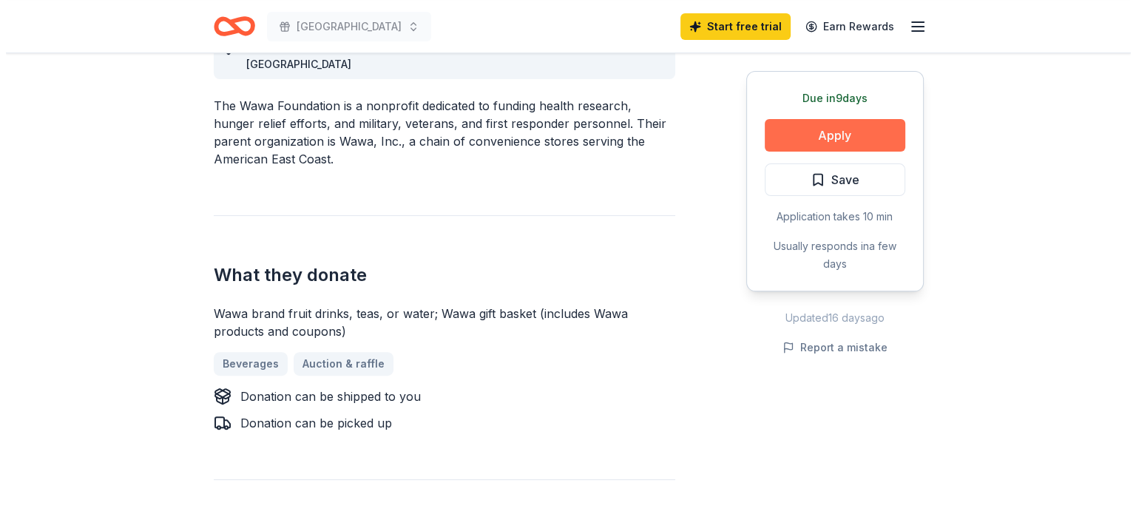
scroll to position [518, 0]
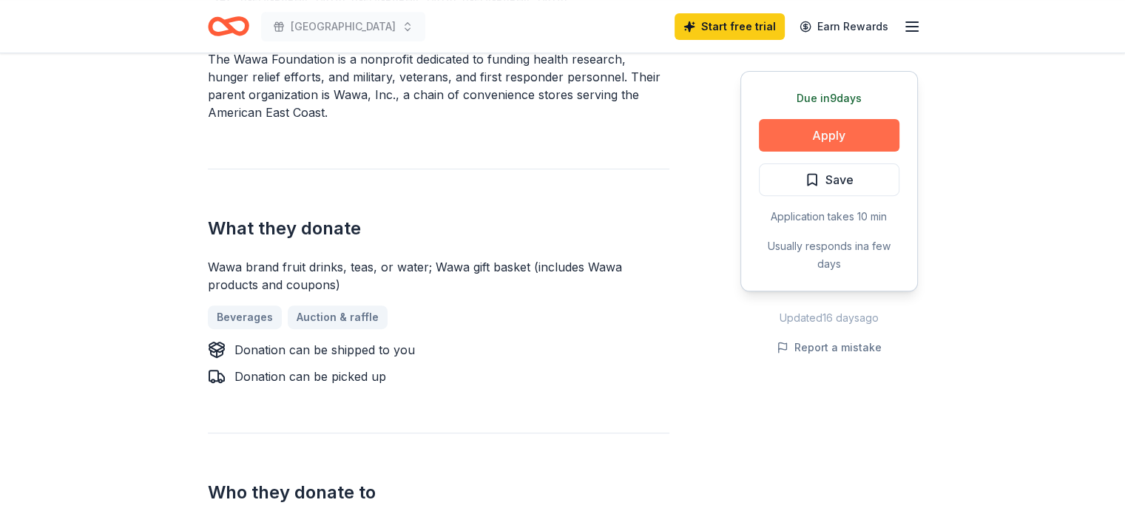
click at [802, 129] on button "Apply" at bounding box center [829, 135] width 140 height 33
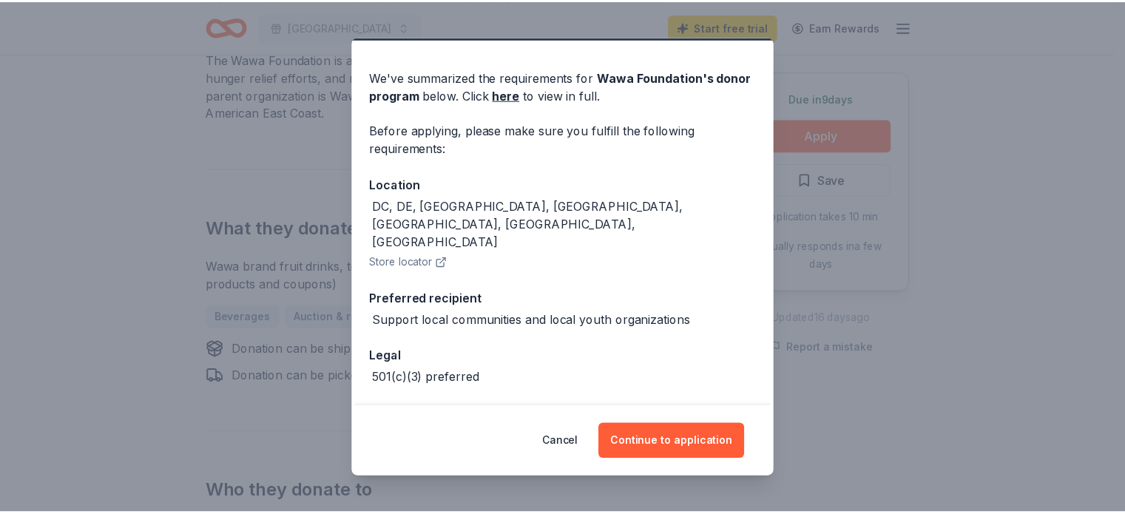
scroll to position [62, 0]
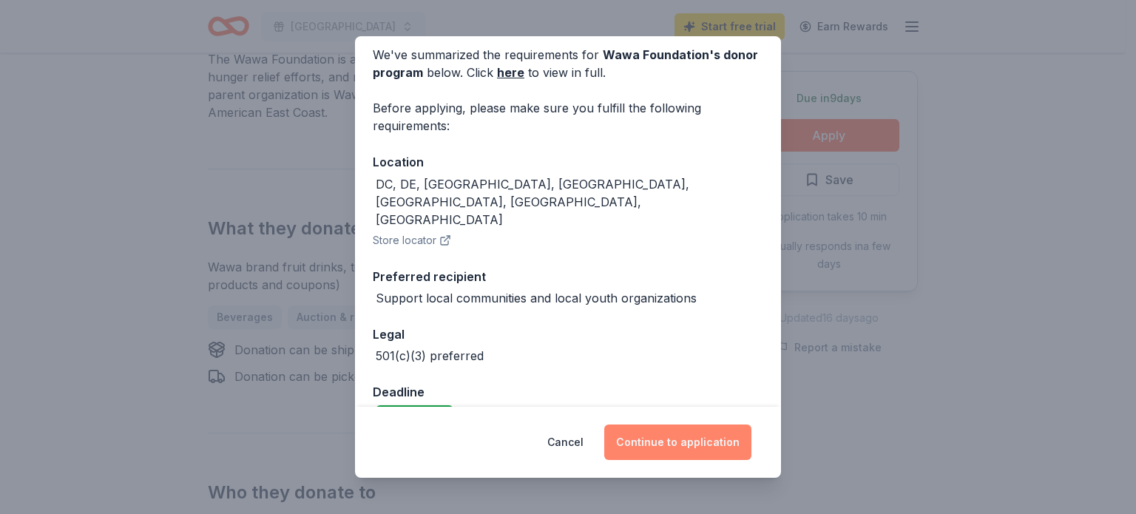
click at [719, 444] on button "Continue to application" at bounding box center [677, 441] width 147 height 35
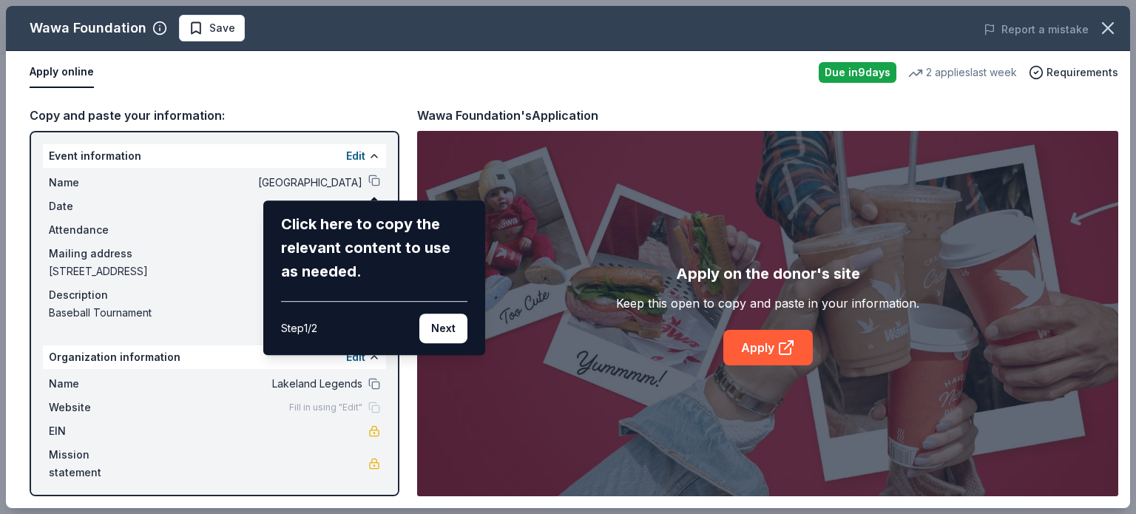
click at [197, 463] on div "Wawa Foundation Save Report a mistake Apply online Due in 9 days 2 applies last…" at bounding box center [568, 257] width 1124 height 502
click at [457, 331] on button "Next" at bounding box center [443, 329] width 48 height 30
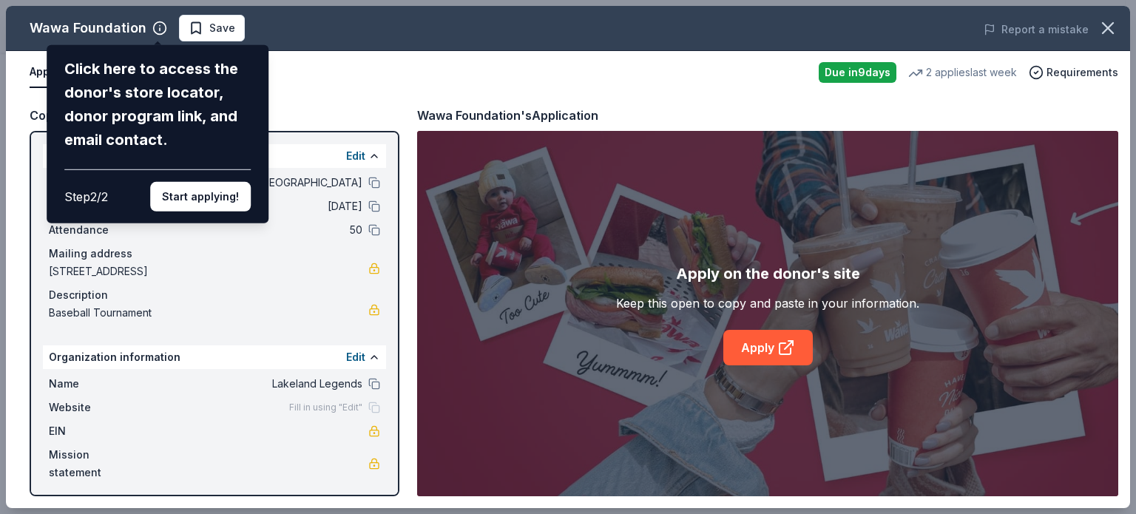
click at [337, 80] on div "Wawa Foundation Click here to access the donor's store locator, donor program l…" at bounding box center [568, 257] width 1124 height 502
click at [222, 196] on button "Start applying!" at bounding box center [200, 197] width 101 height 30
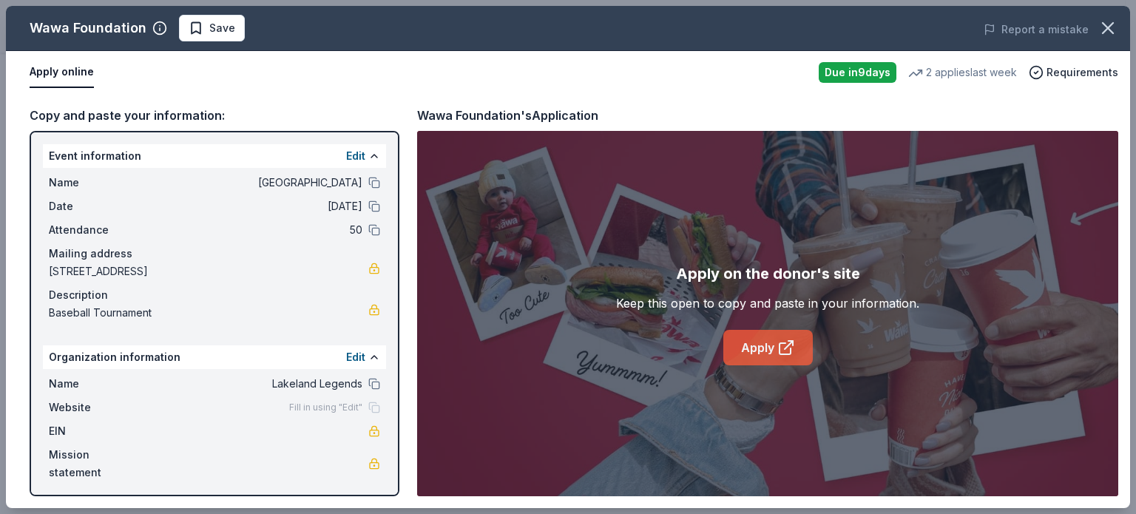
click at [766, 353] on link "Apply" at bounding box center [767, 347] width 89 height 35
click at [1108, 30] on icon "button" at bounding box center [1107, 28] width 21 height 21
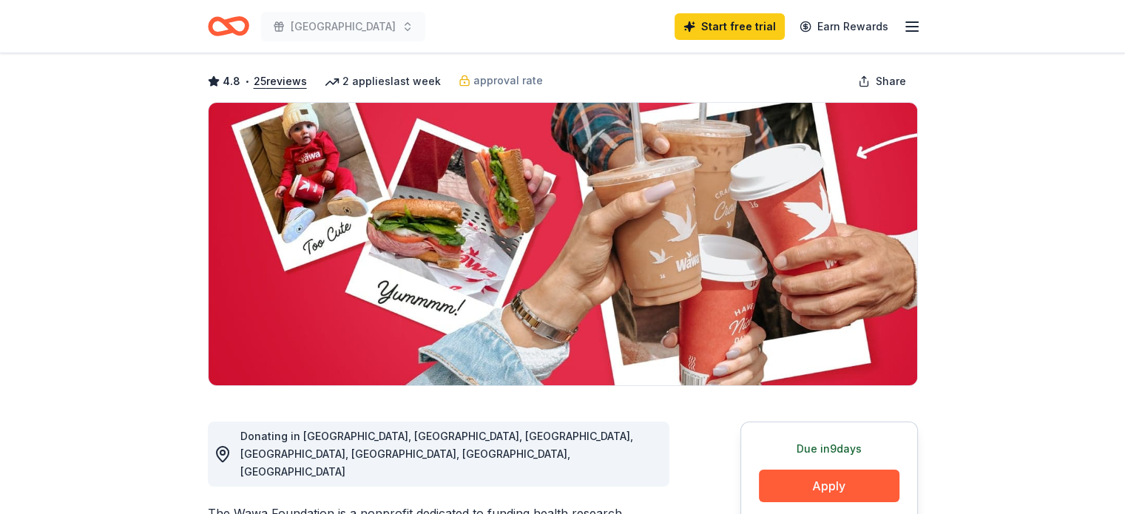
scroll to position [0, 0]
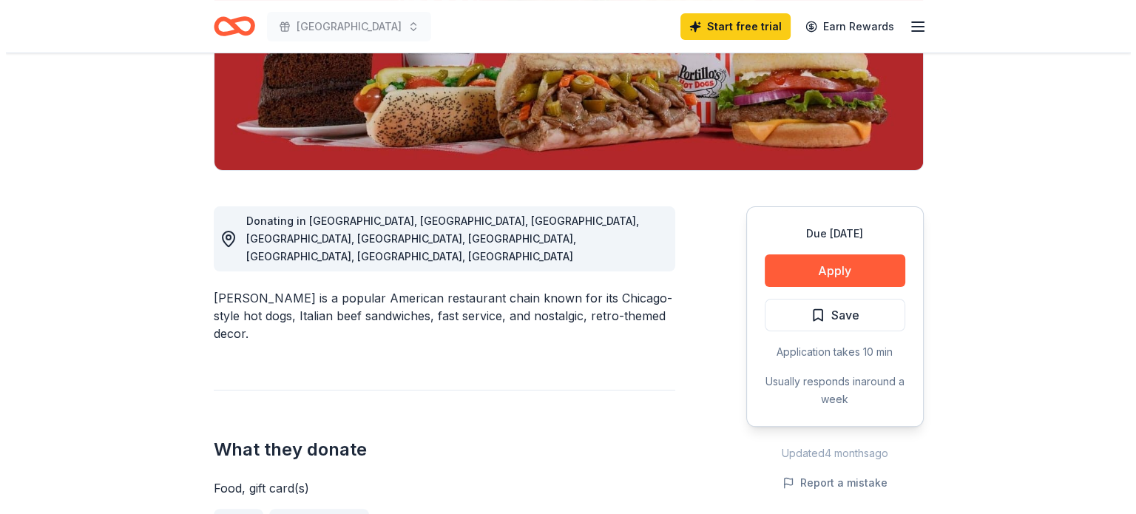
scroll to position [296, 0]
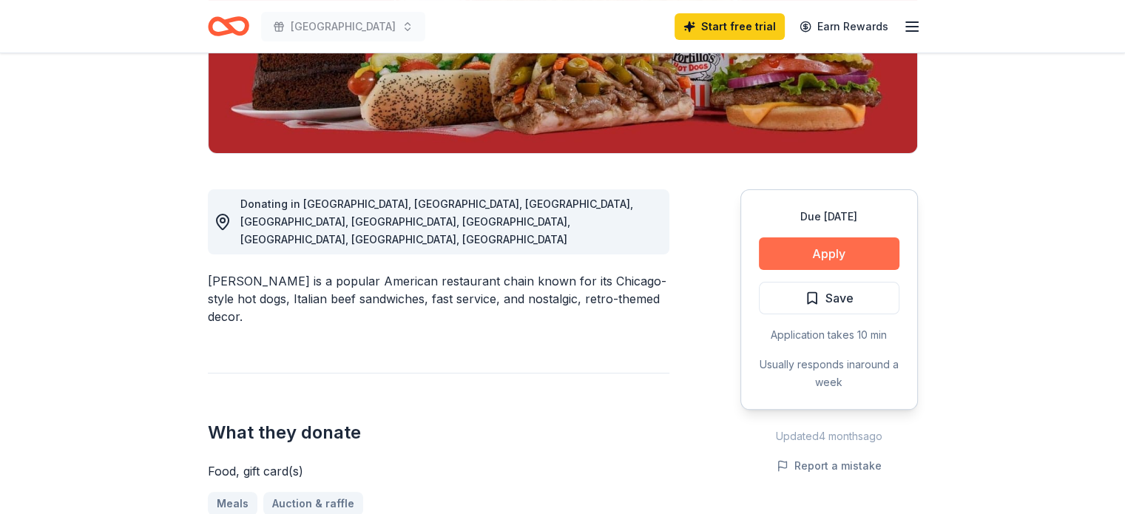
click at [811, 250] on button "Apply" at bounding box center [829, 253] width 140 height 33
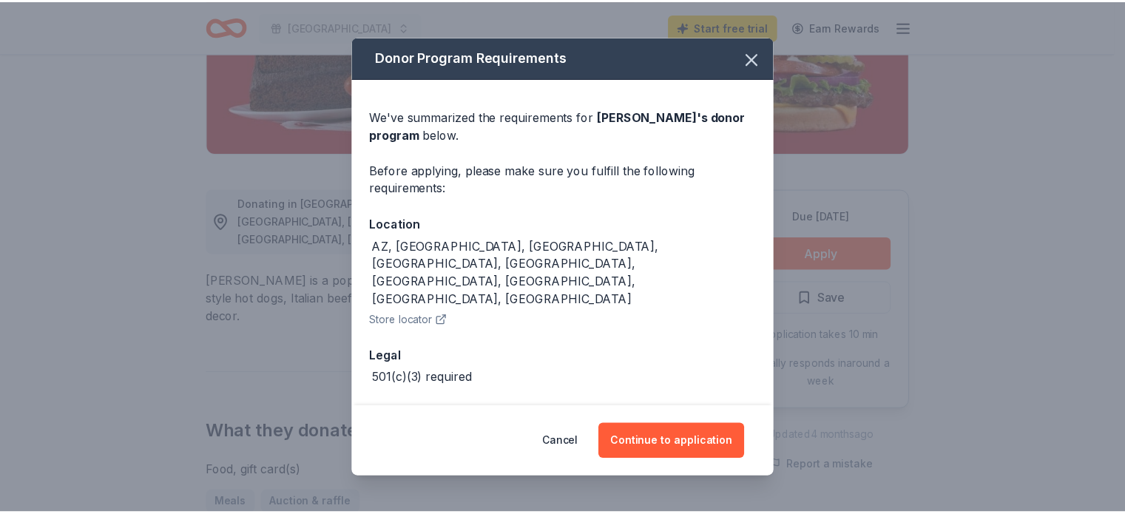
scroll to position [4, 0]
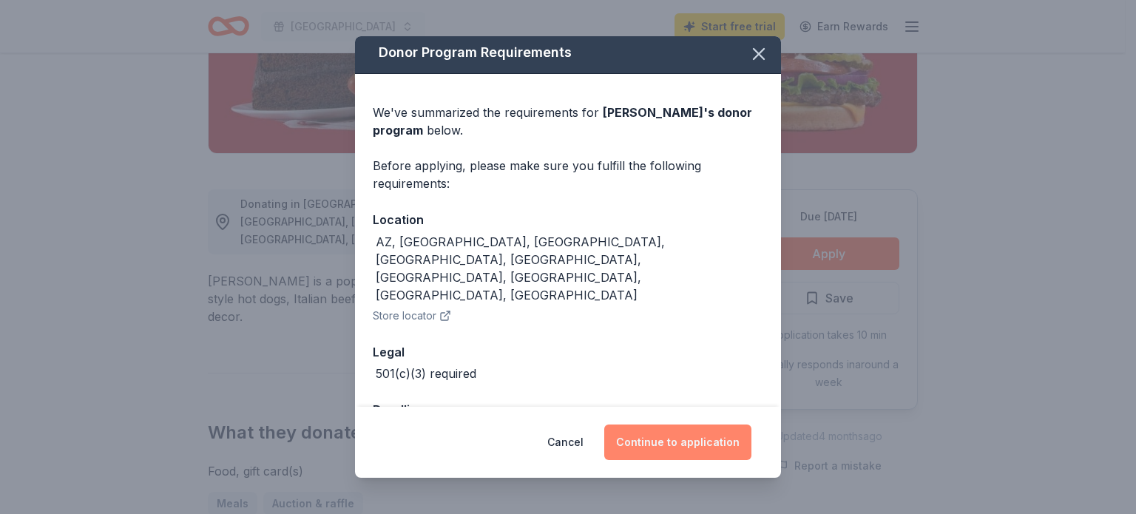
click at [689, 434] on button "Continue to application" at bounding box center [677, 441] width 147 height 35
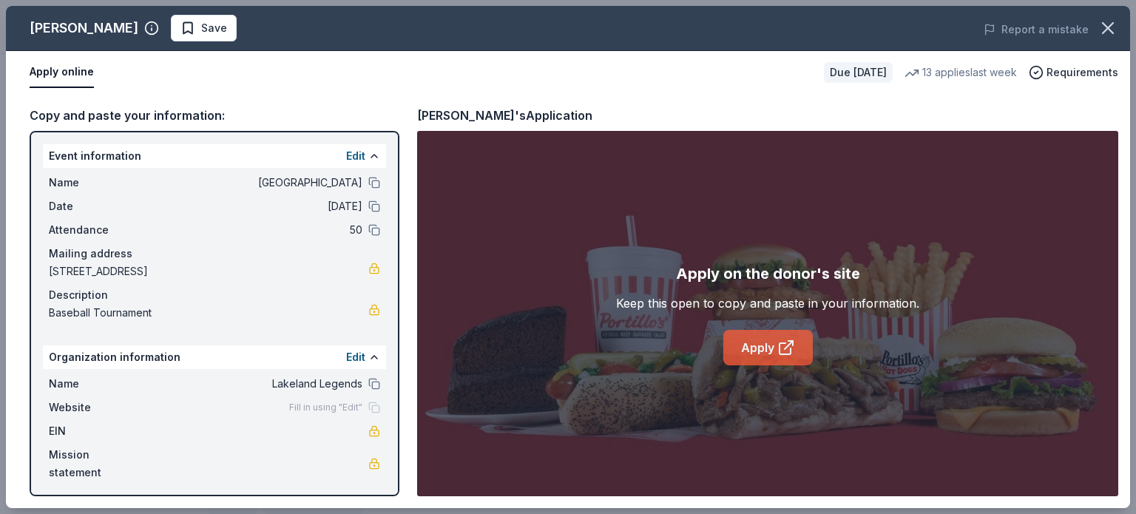
click at [745, 354] on link "Apply" at bounding box center [767, 347] width 89 height 35
click at [1103, 27] on icon "button" at bounding box center [1107, 28] width 21 height 21
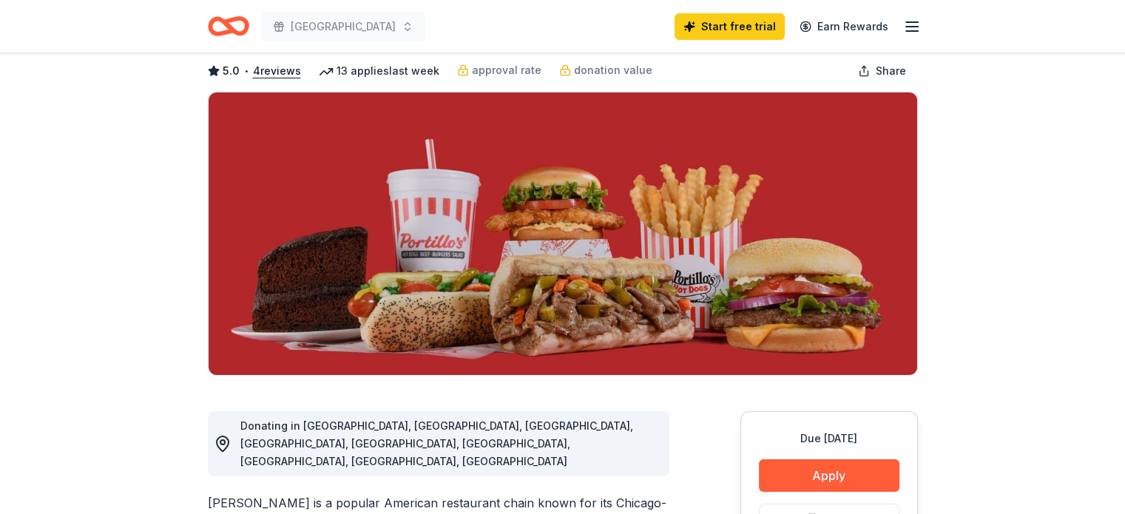
scroll to position [0, 0]
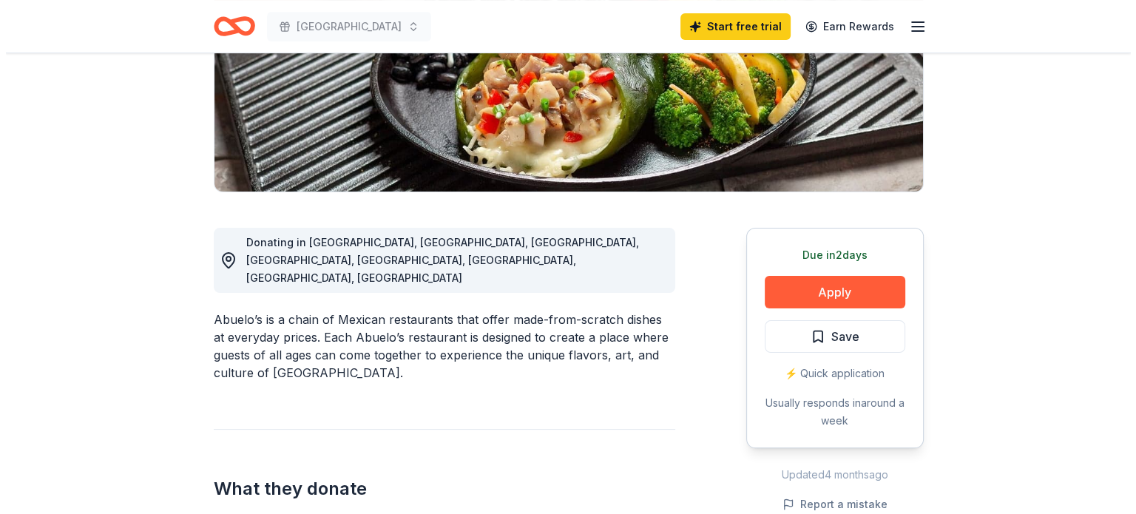
scroll to position [296, 0]
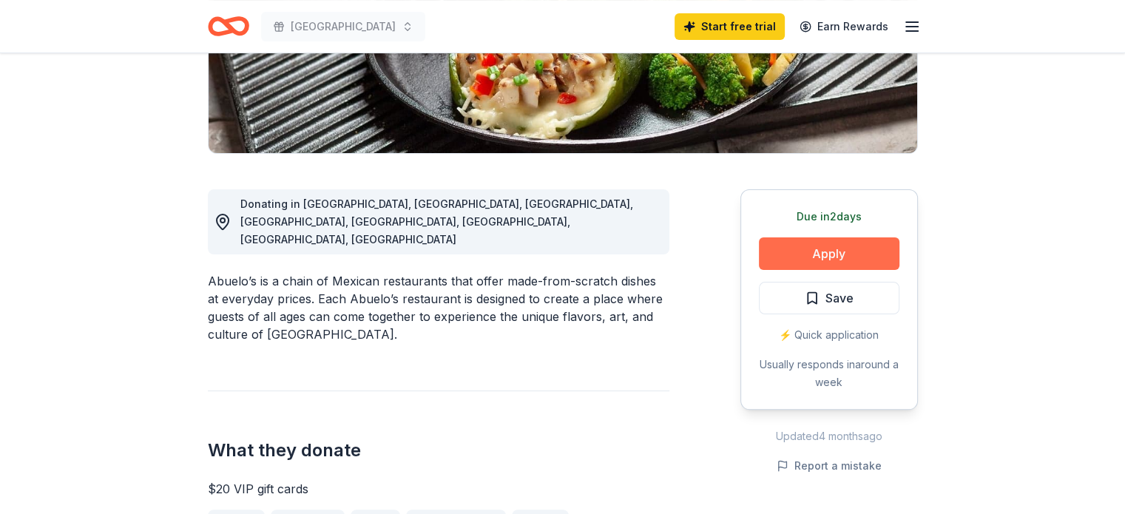
click at [819, 248] on button "Apply" at bounding box center [829, 253] width 140 height 33
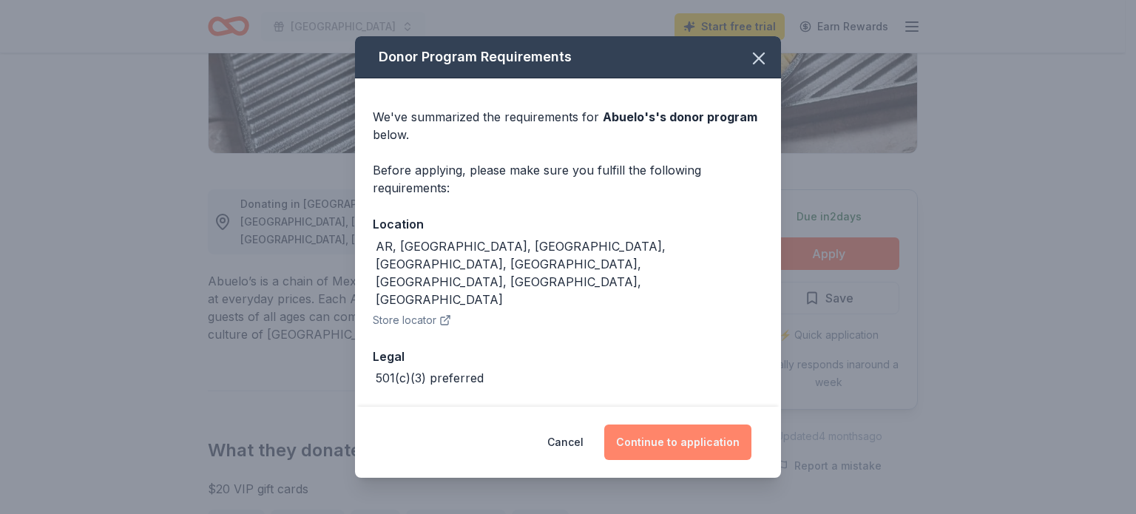
click at [677, 439] on button "Continue to application" at bounding box center [677, 441] width 147 height 35
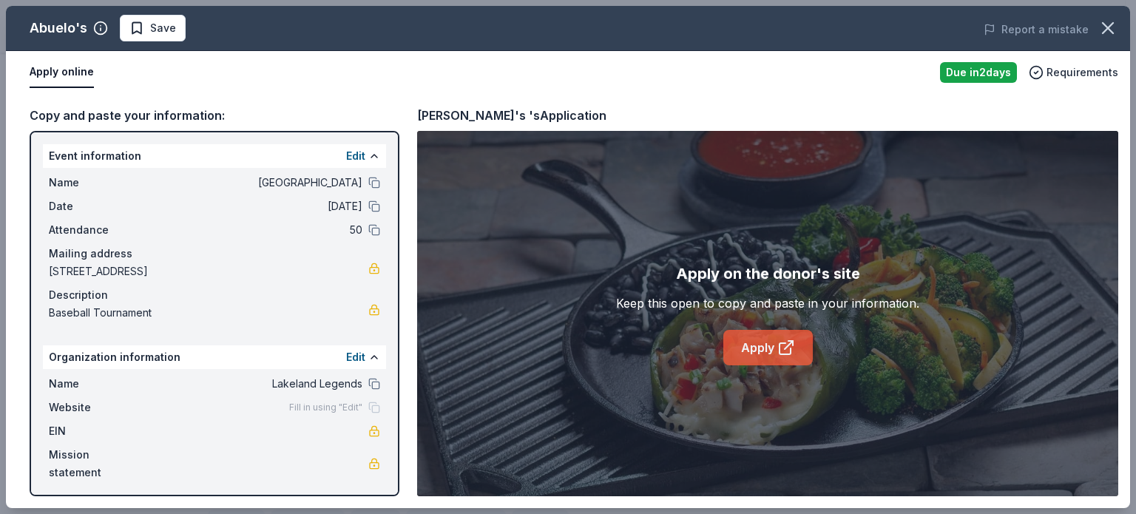
click at [749, 346] on link "Apply" at bounding box center [767, 347] width 89 height 35
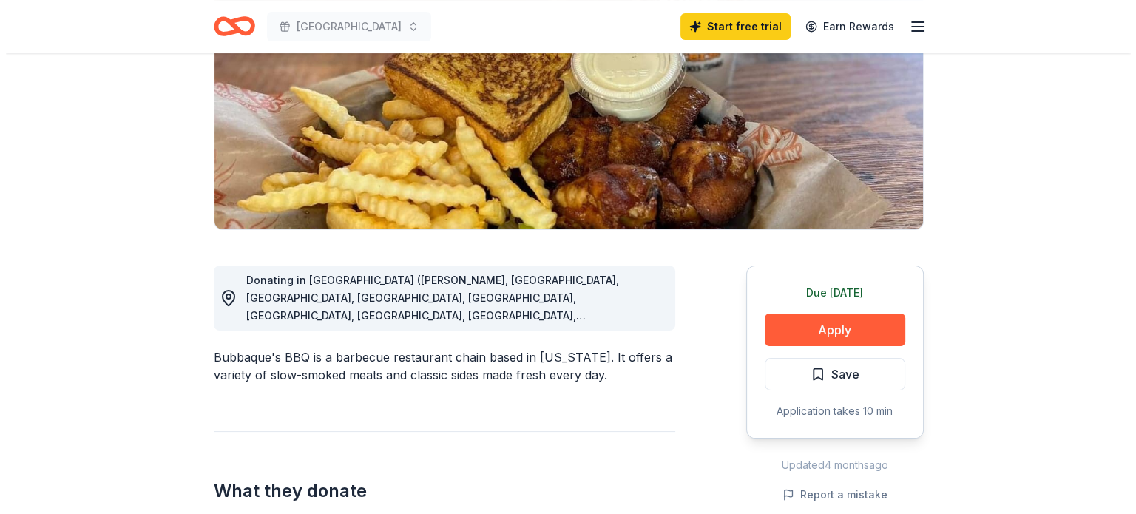
scroll to position [222, 0]
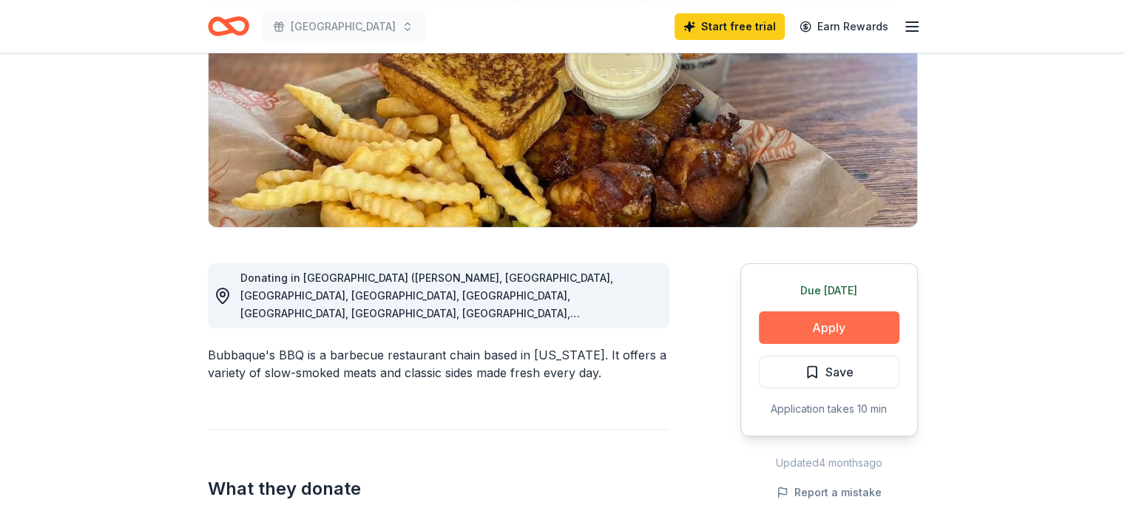
click at [870, 326] on button "Apply" at bounding box center [829, 327] width 140 height 33
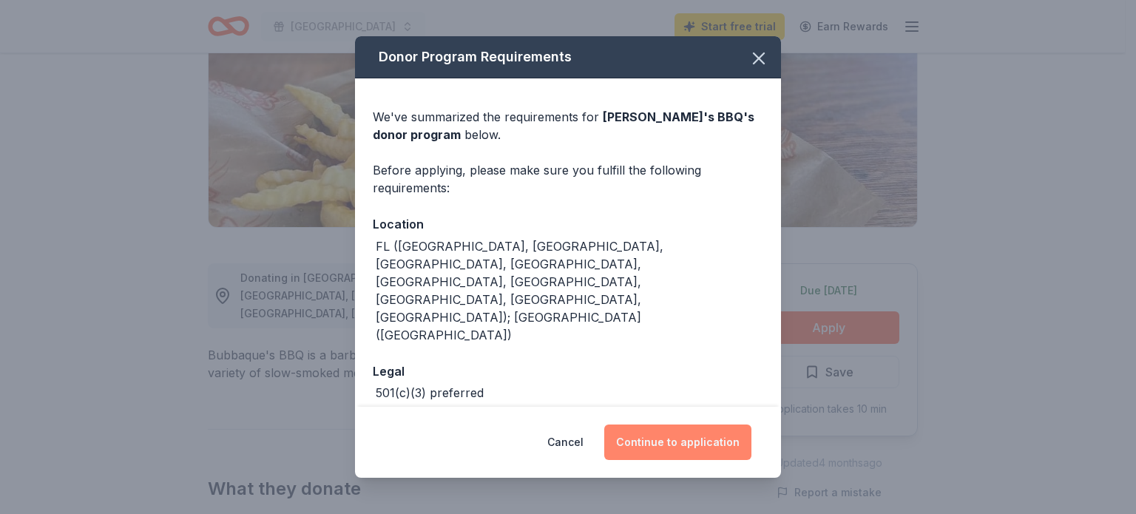
click at [724, 440] on button "Continue to application" at bounding box center [677, 441] width 147 height 35
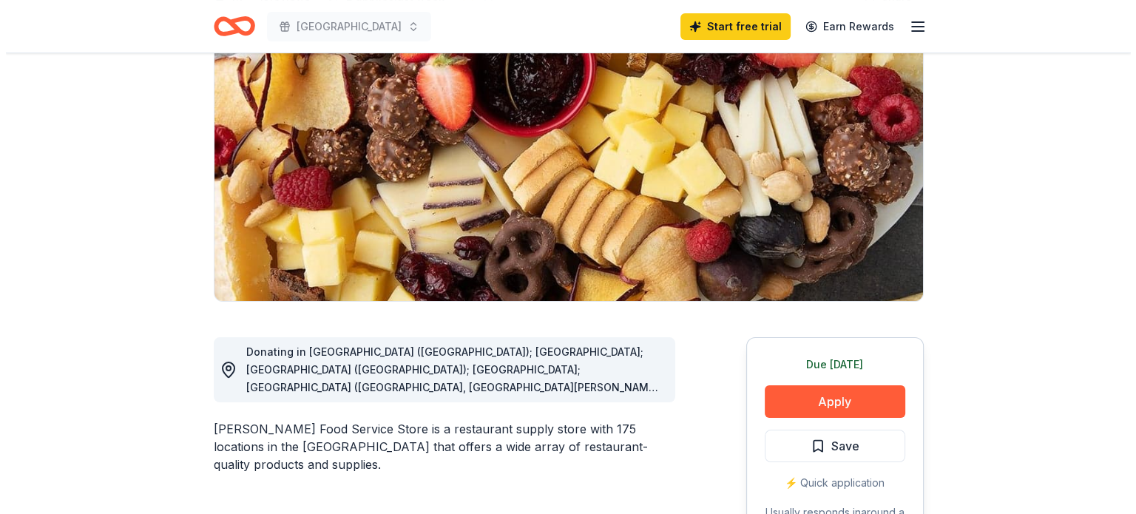
scroll to position [222, 0]
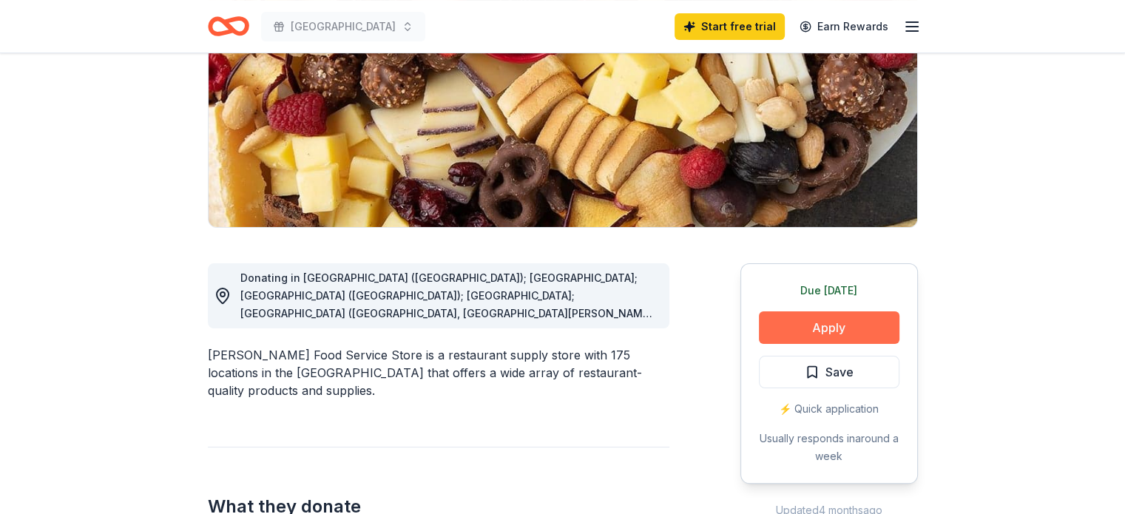
click at [825, 325] on button "Apply" at bounding box center [829, 327] width 140 height 33
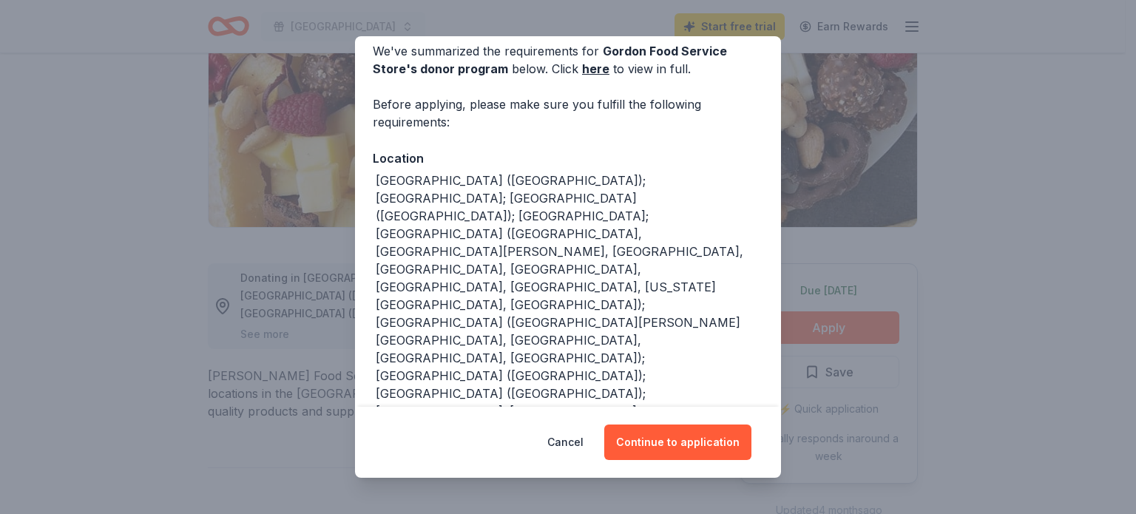
scroll to position [316, 0]
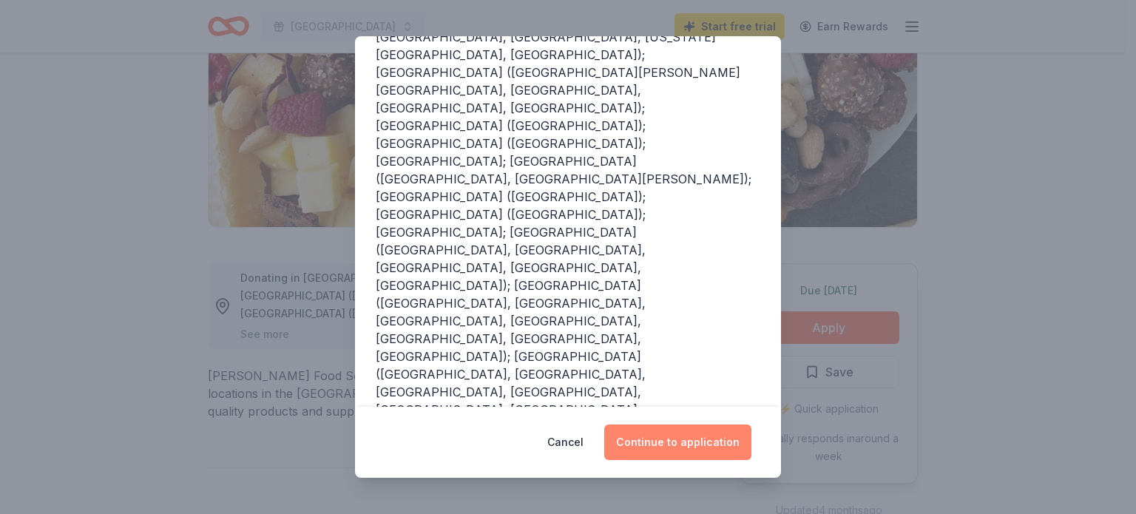
click at [697, 448] on button "Continue to application" at bounding box center [677, 441] width 147 height 35
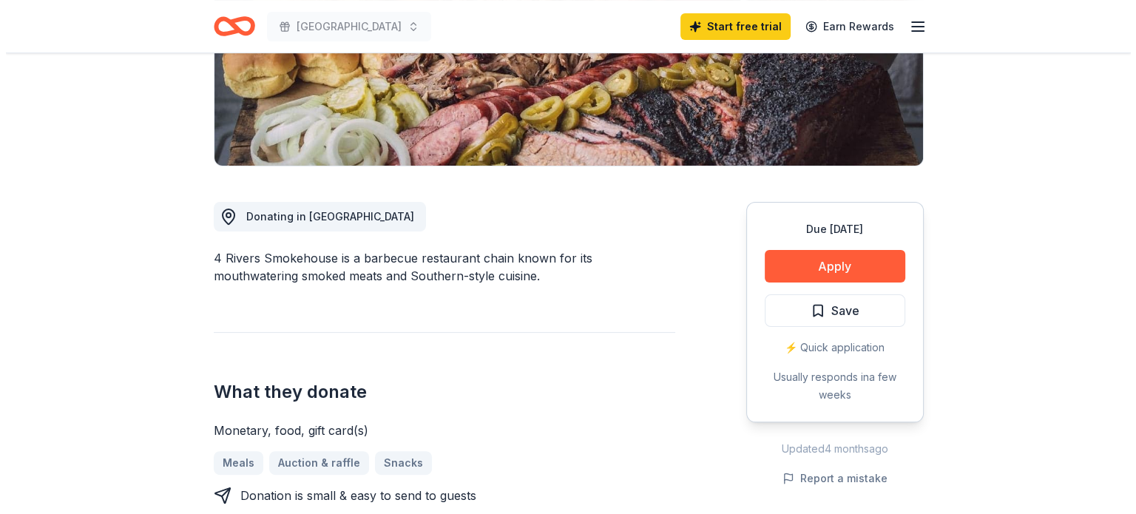
scroll to position [296, 0]
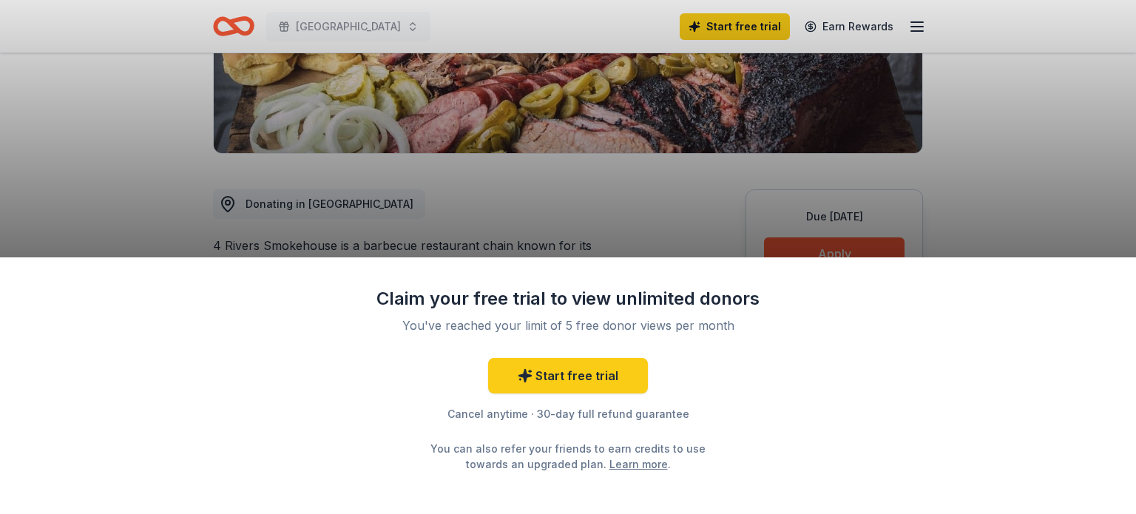
drag, startPoint x: 983, startPoint y: 203, endPoint x: 896, endPoint y: 231, distance: 90.7
click at [983, 203] on div "Claim your free trial to view unlimited donors You've reached your limit of 5 f…" at bounding box center [568, 257] width 1136 height 514
click at [850, 245] on div "Claim your free trial to view unlimited donors You've reached your limit of 5 f…" at bounding box center [568, 257] width 1136 height 514
click at [1050, 154] on div "Claim your free trial to view unlimited donors You've reached your limit of 5 f…" at bounding box center [568, 257] width 1136 height 514
click at [1055, 180] on div "Claim your free trial to view unlimited donors You've reached your limit of 5 f…" at bounding box center [568, 257] width 1136 height 514
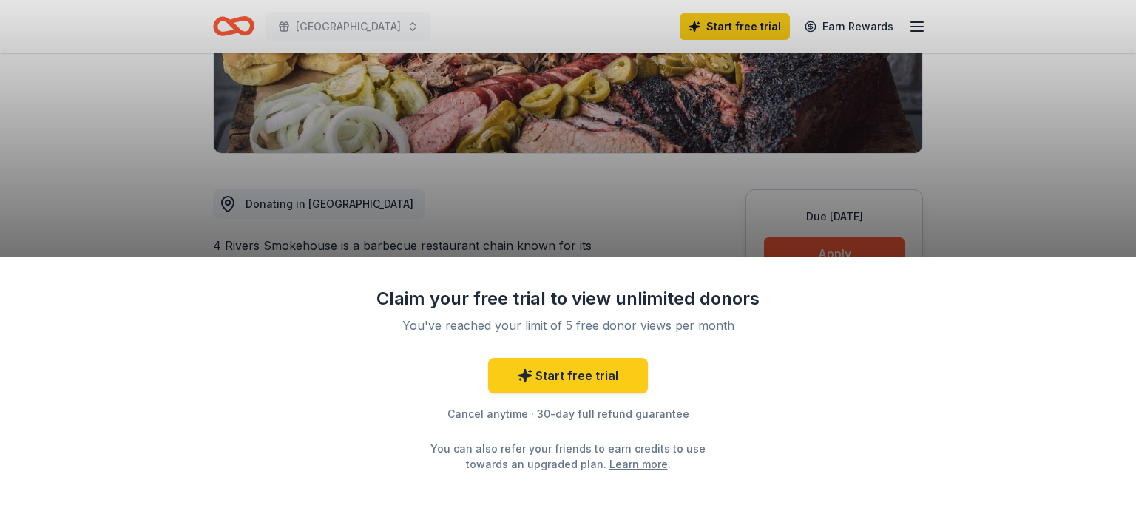
click at [782, 245] on div "Claim your free trial to view unlimited donors You've reached your limit of 5 f…" at bounding box center [568, 257] width 1136 height 514
click at [784, 245] on div "Claim your free trial to view unlimited donors You've reached your limit of 5 f…" at bounding box center [568, 257] width 1136 height 514
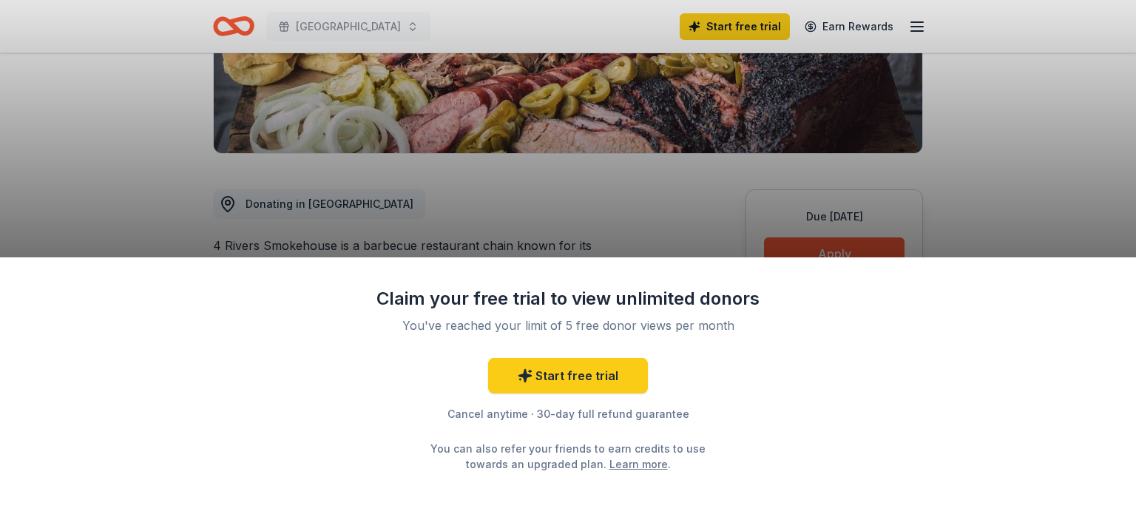
click at [314, 314] on div "Claim your free trial to view unlimited donors You've reached your limit of 5 f…" at bounding box center [568, 385] width 1136 height 257
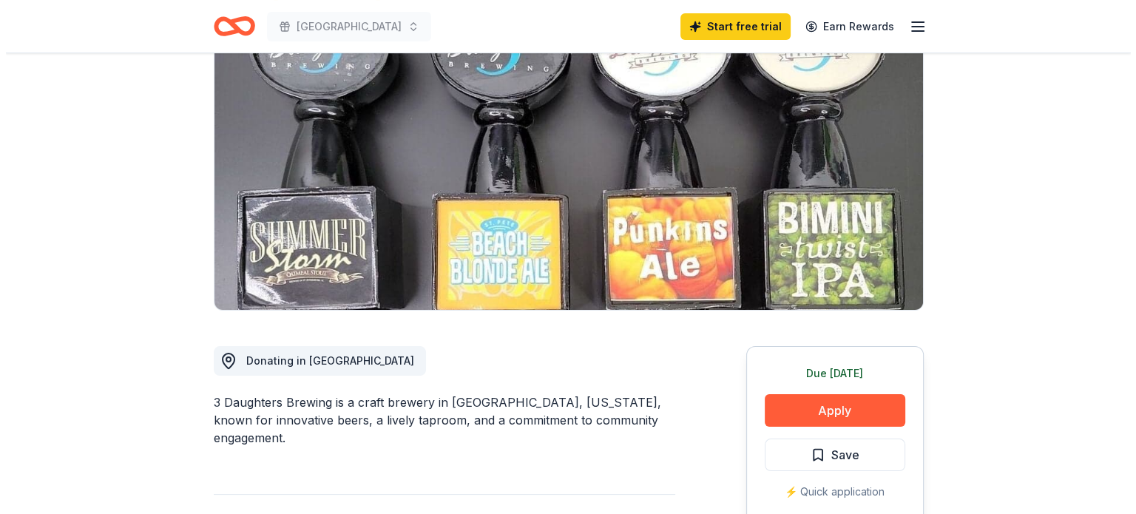
scroll to position [148, 0]
